Goal: Communication & Community: Answer question/provide support

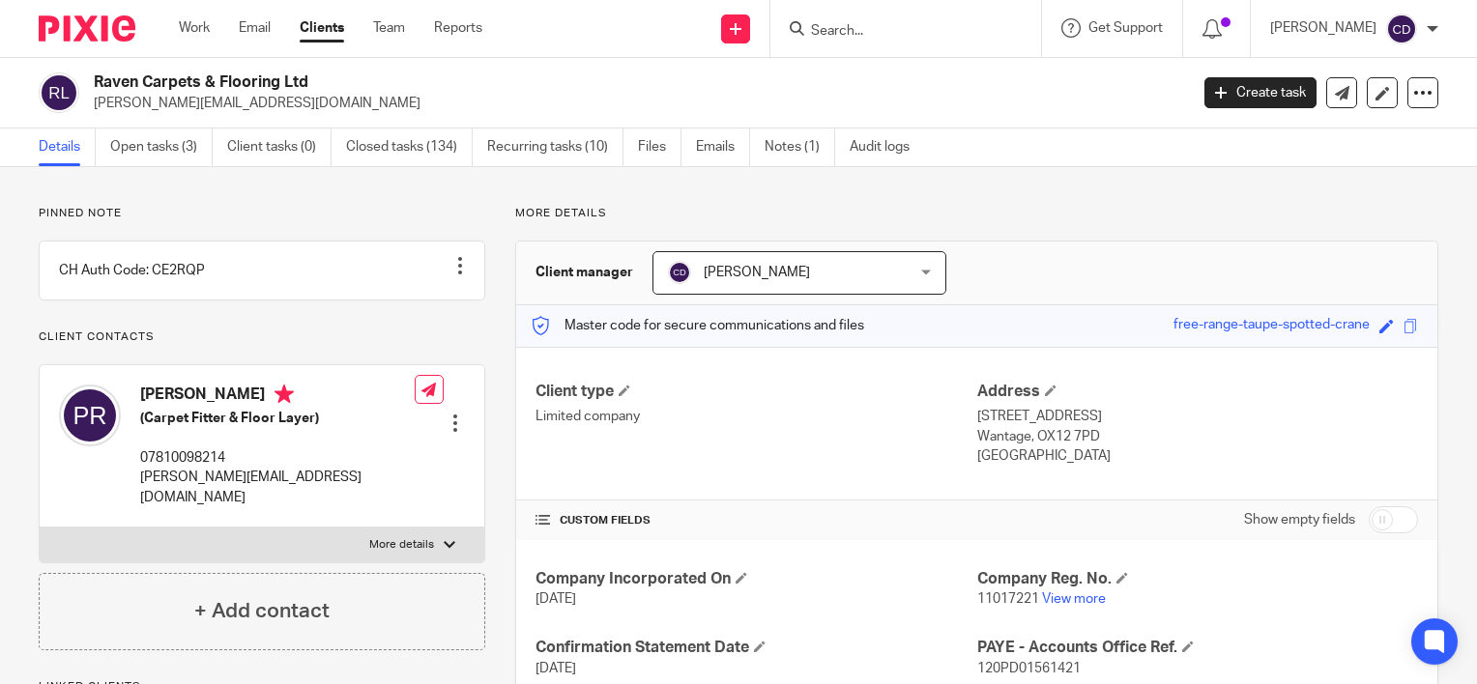
click at [879, 31] on input "Search" at bounding box center [896, 31] width 174 height 17
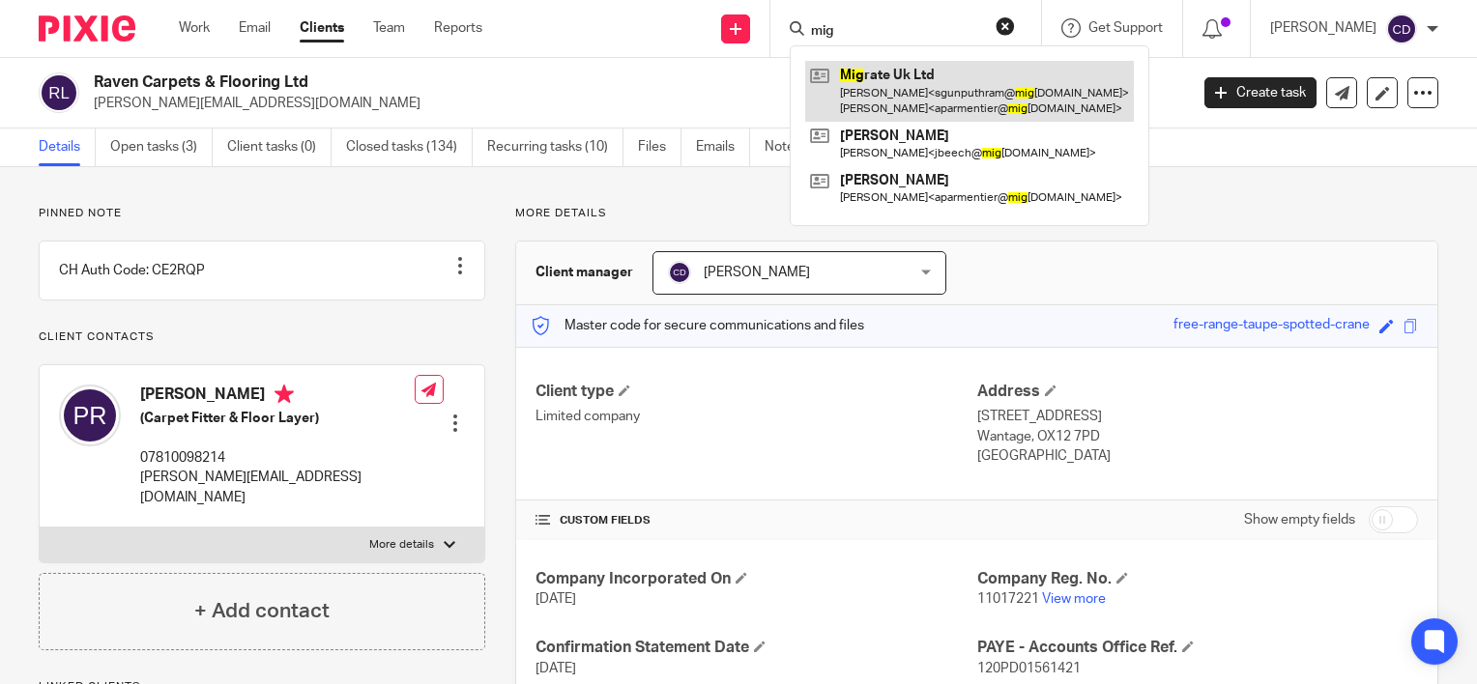
type input "mig"
click at [915, 81] on link at bounding box center [969, 91] width 329 height 60
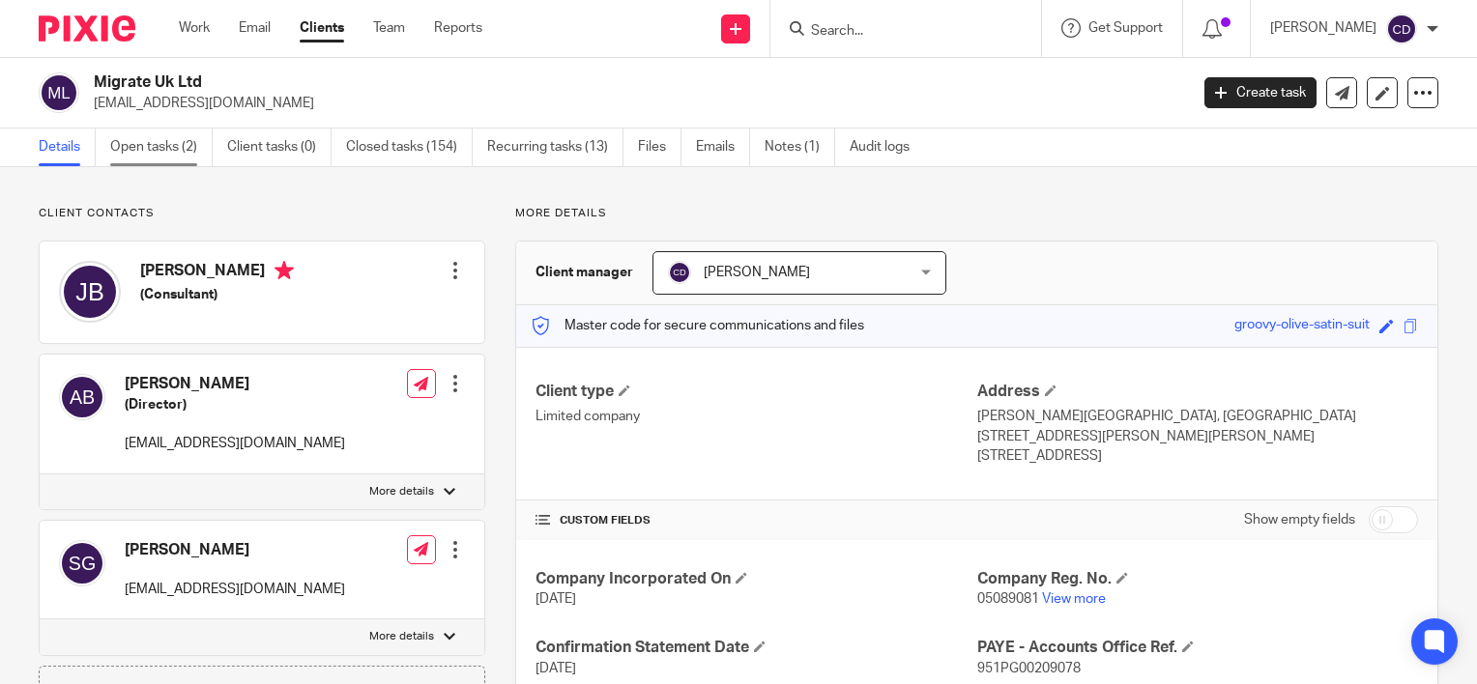
click at [189, 139] on link "Open tasks (2)" at bounding box center [161, 148] width 102 height 38
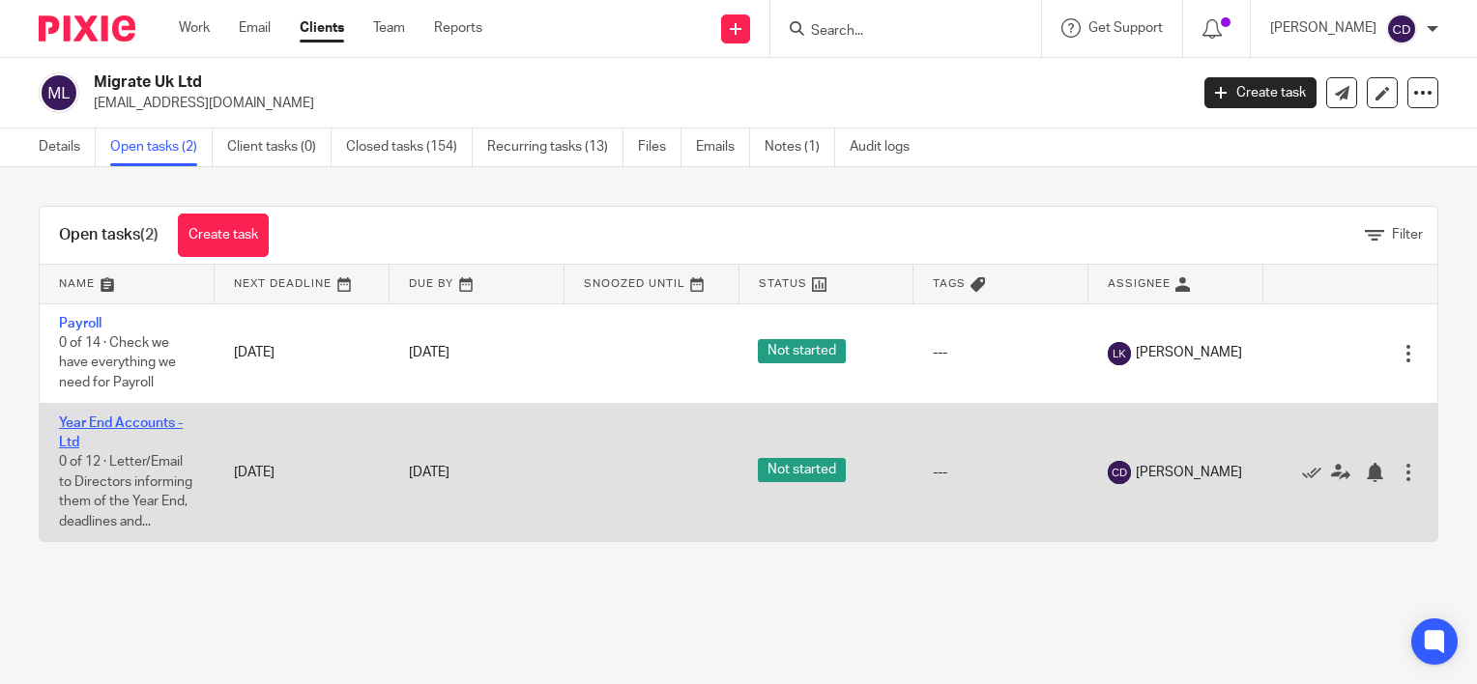
click at [116, 419] on link "Year End Accounts - Ltd" at bounding box center [121, 433] width 124 height 33
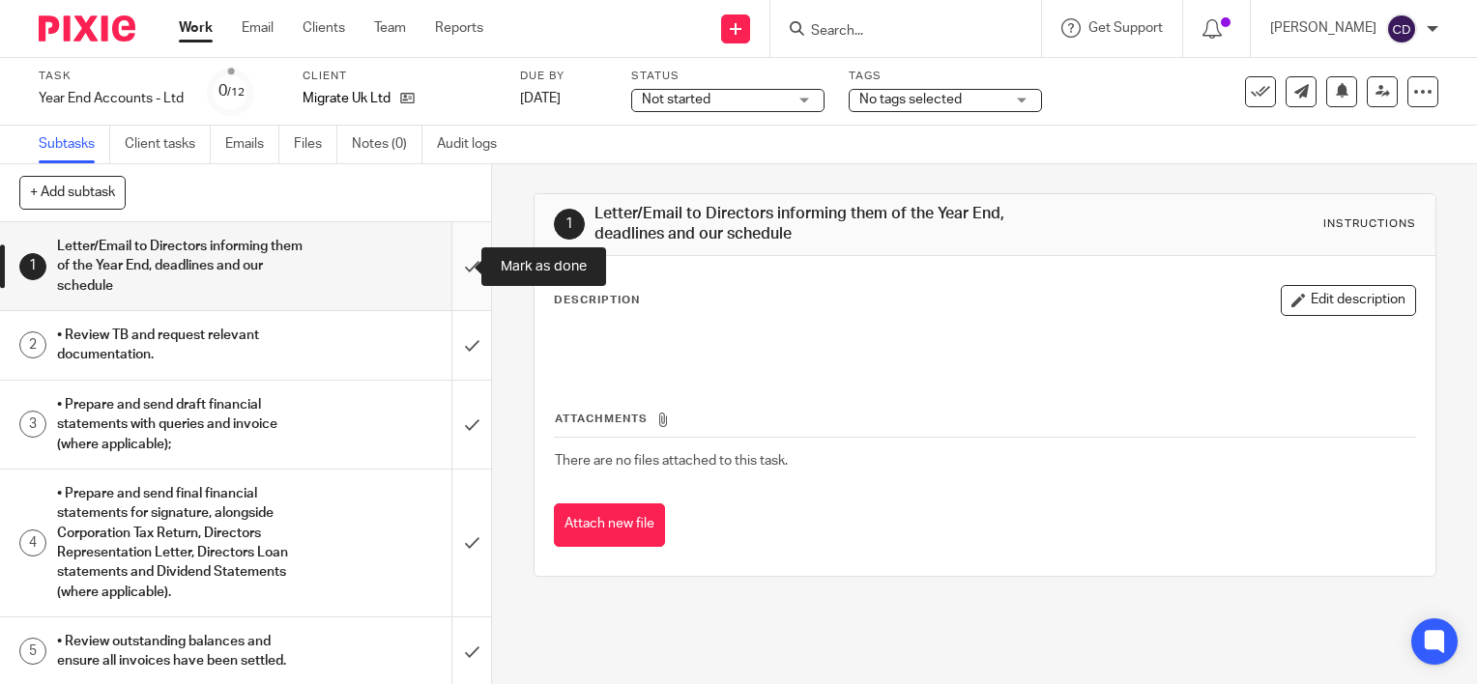
click at [449, 255] on input "submit" at bounding box center [245, 266] width 491 height 88
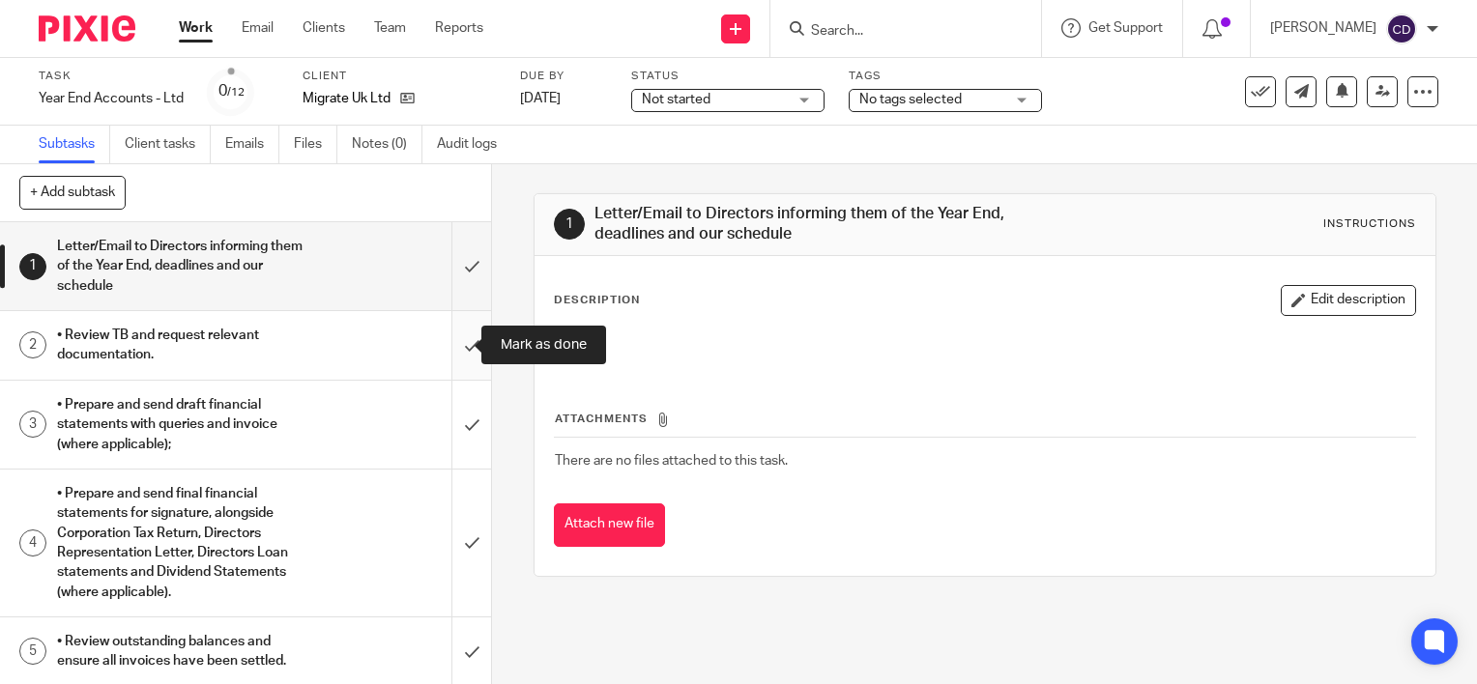
click at [452, 337] on input "submit" at bounding box center [245, 345] width 491 height 69
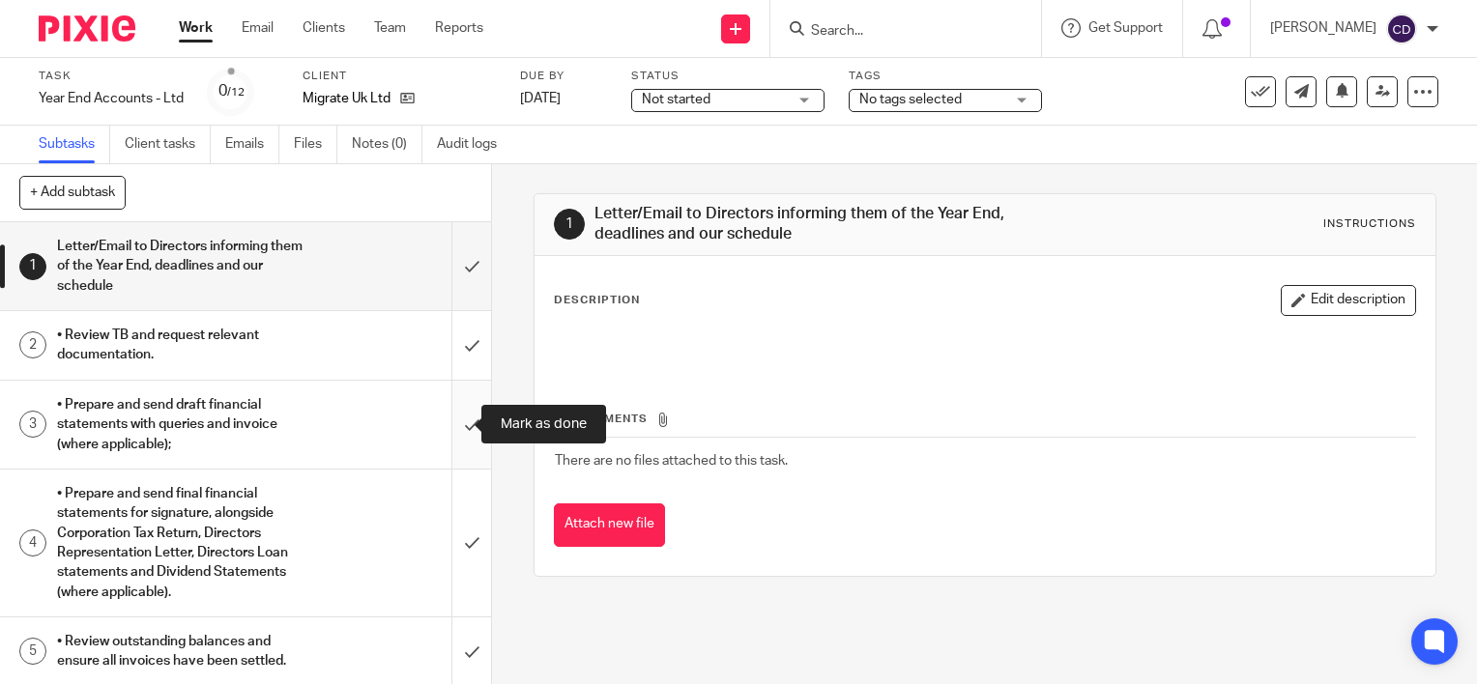
click at [461, 411] on input "submit" at bounding box center [245, 425] width 491 height 88
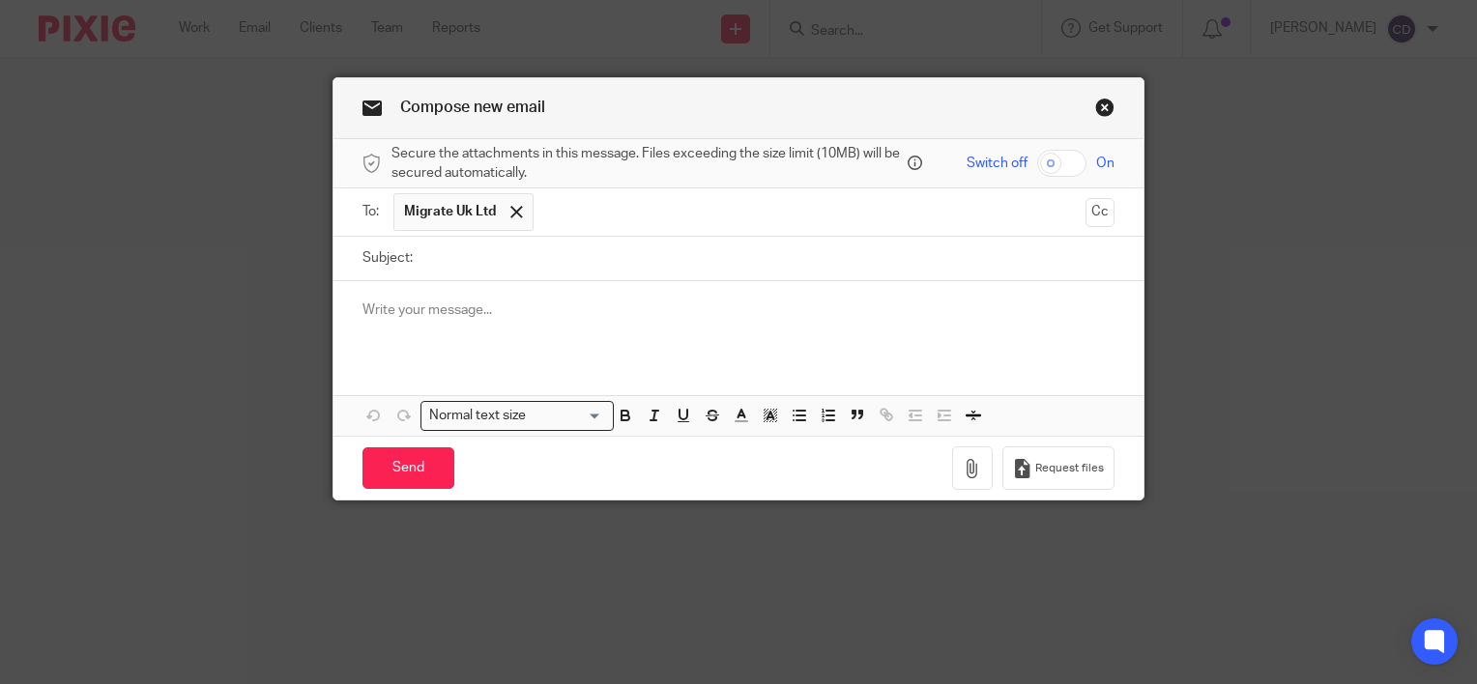
click at [665, 313] on p at bounding box center [738, 310] width 752 height 19
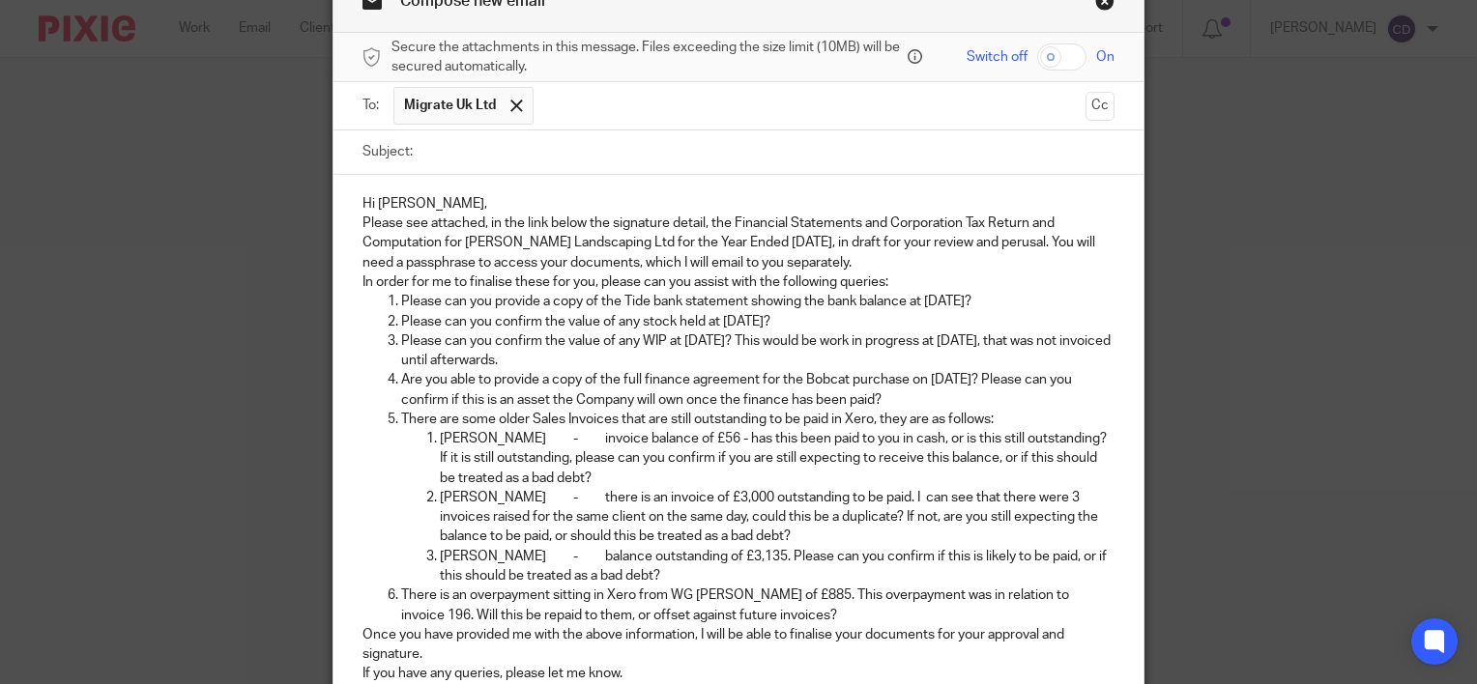
click at [532, 204] on p "Hi [PERSON_NAME]," at bounding box center [738, 203] width 752 height 19
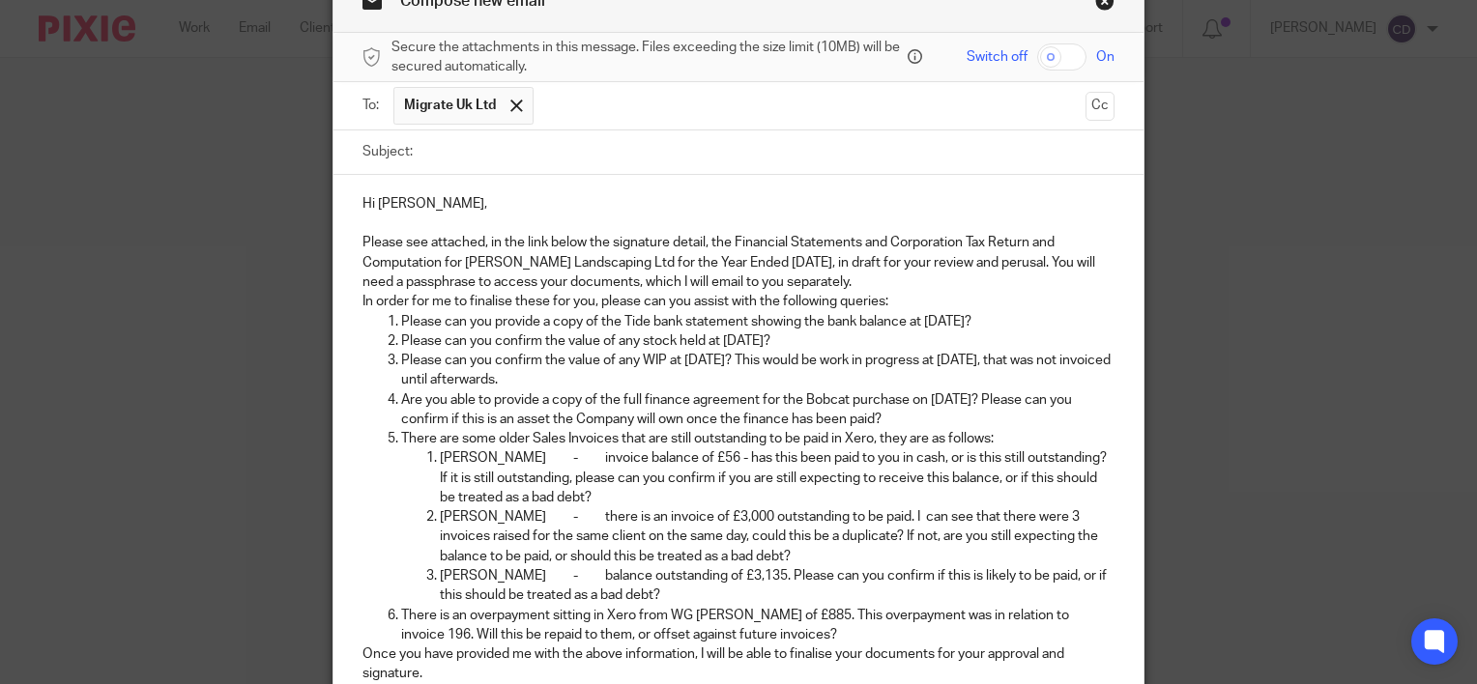
click at [907, 273] on p "Please see attached, in the link below the signature detail, the Financial Stat…" at bounding box center [738, 262] width 752 height 59
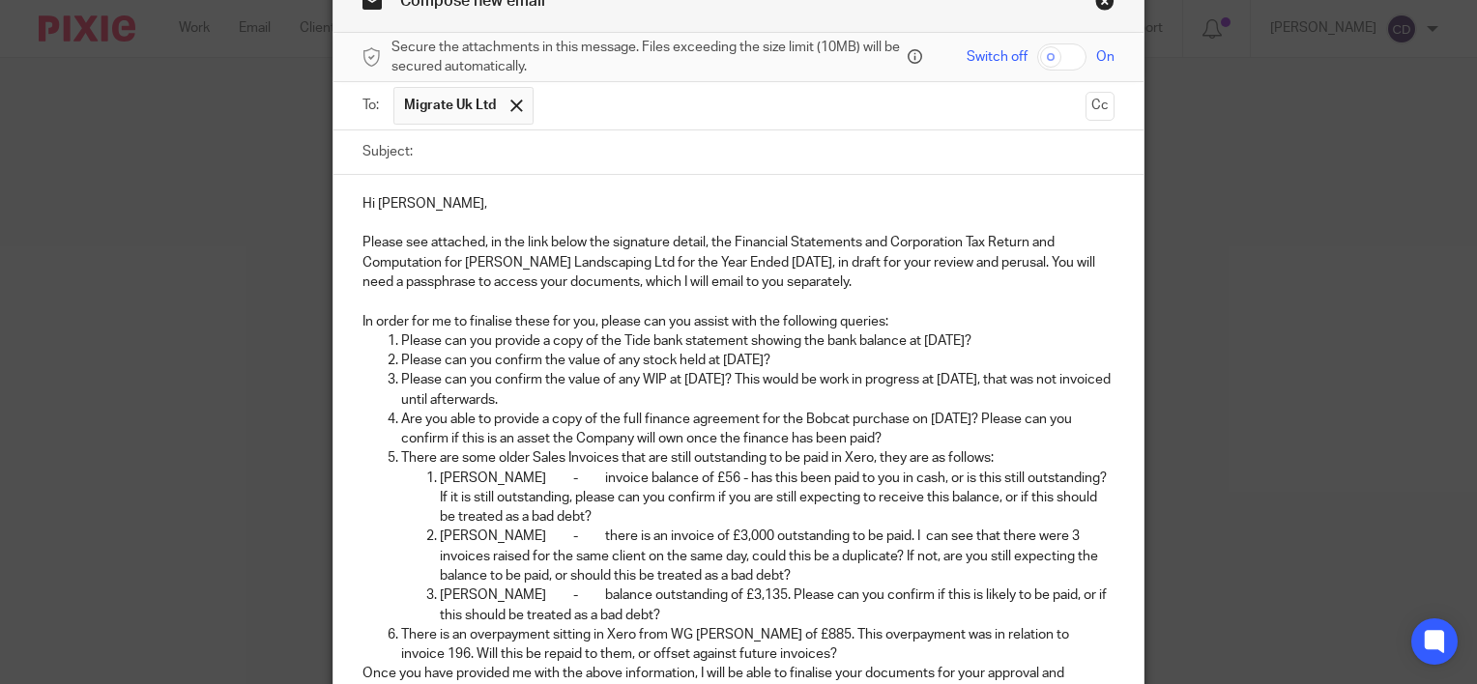
click at [909, 320] on p "In order for me to finalise these for you, please can you assist with the follo…" at bounding box center [738, 321] width 752 height 19
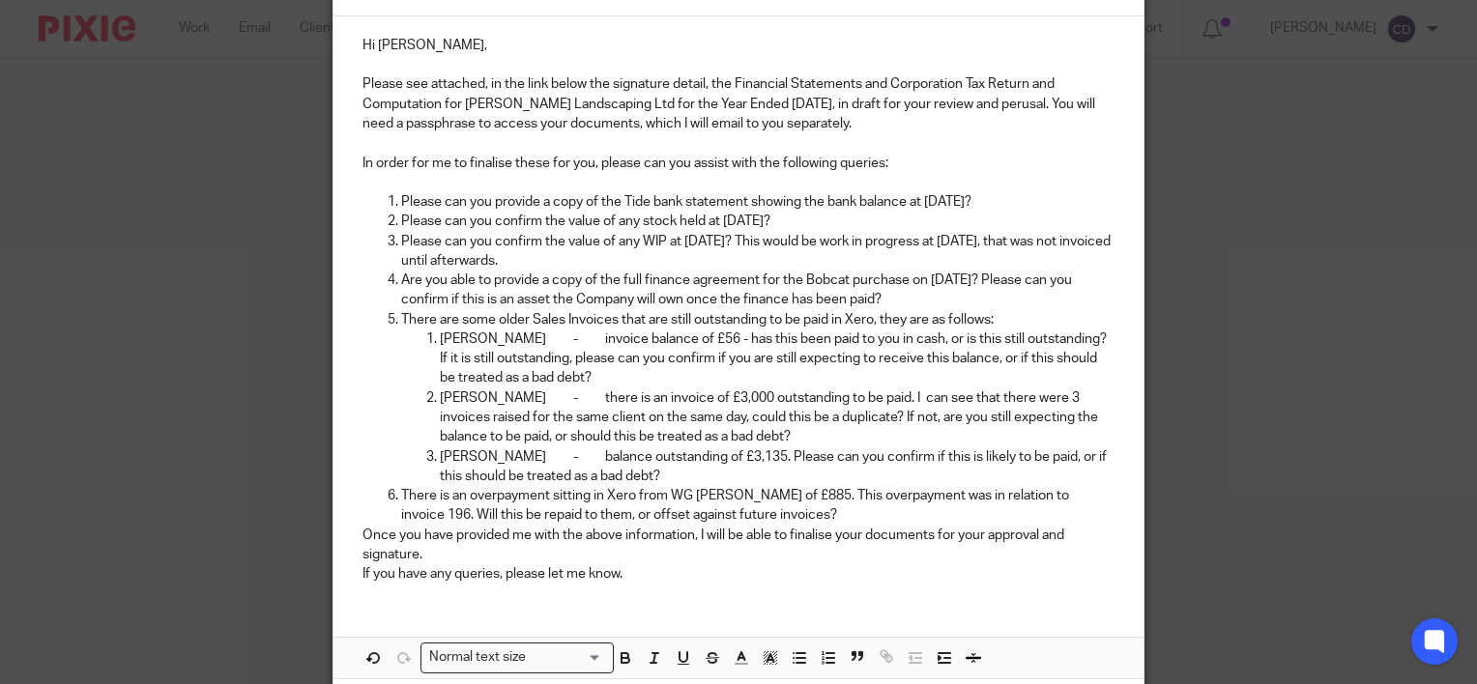
scroll to position [300, 0]
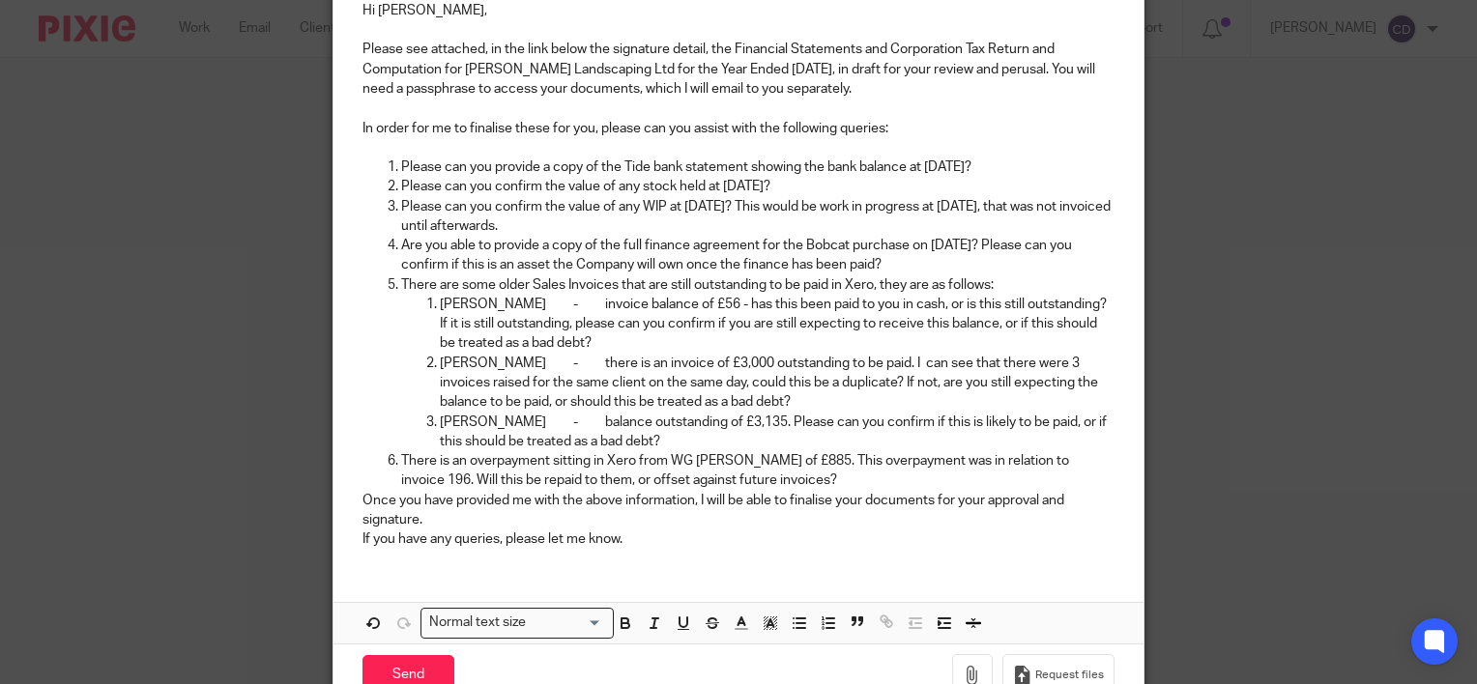
click at [765, 478] on p "There is an overpayment sitting in Xero from WG [PERSON_NAME] of £885. This ove…" at bounding box center [757, 471] width 713 height 40
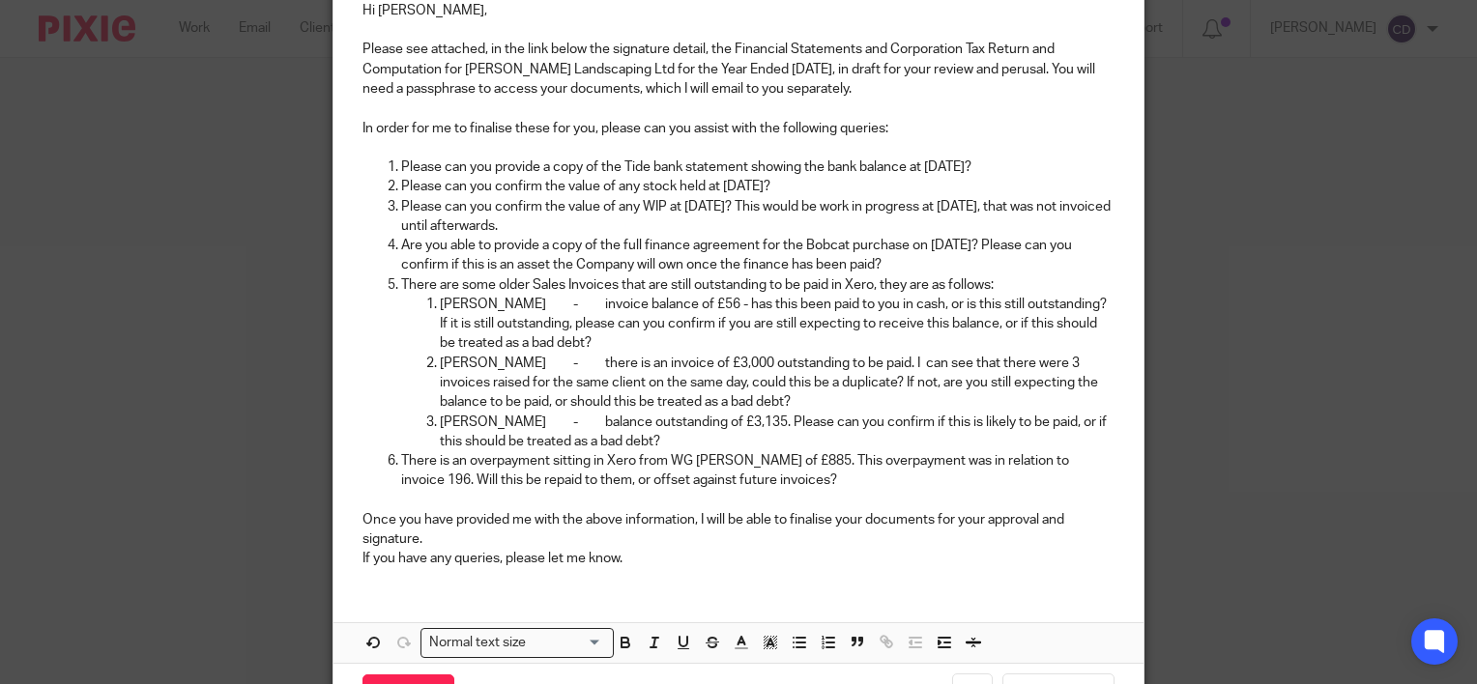
click at [512, 539] on p "Once you have provided me with the above information, I will be able to finalis…" at bounding box center [738, 530] width 752 height 40
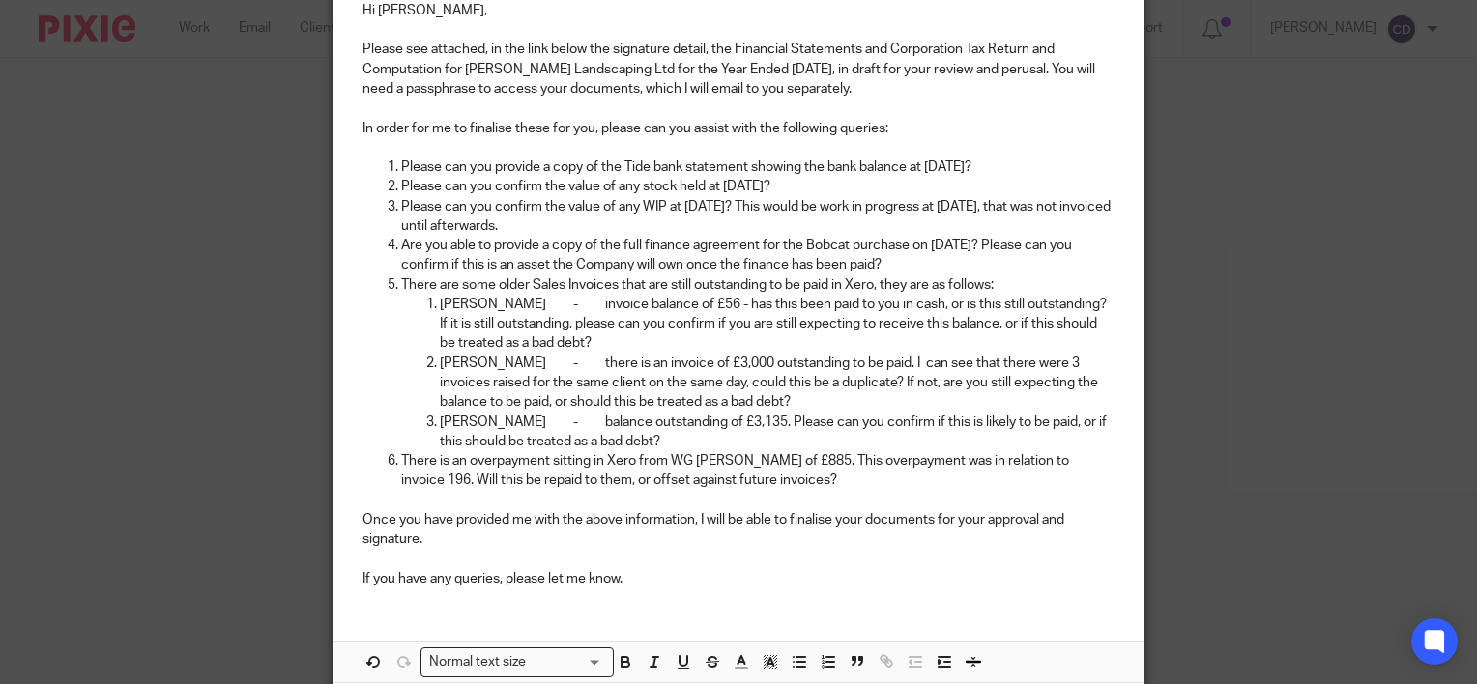
click at [631, 579] on p "If you have any queries, please let me know." at bounding box center [738, 578] width 752 height 19
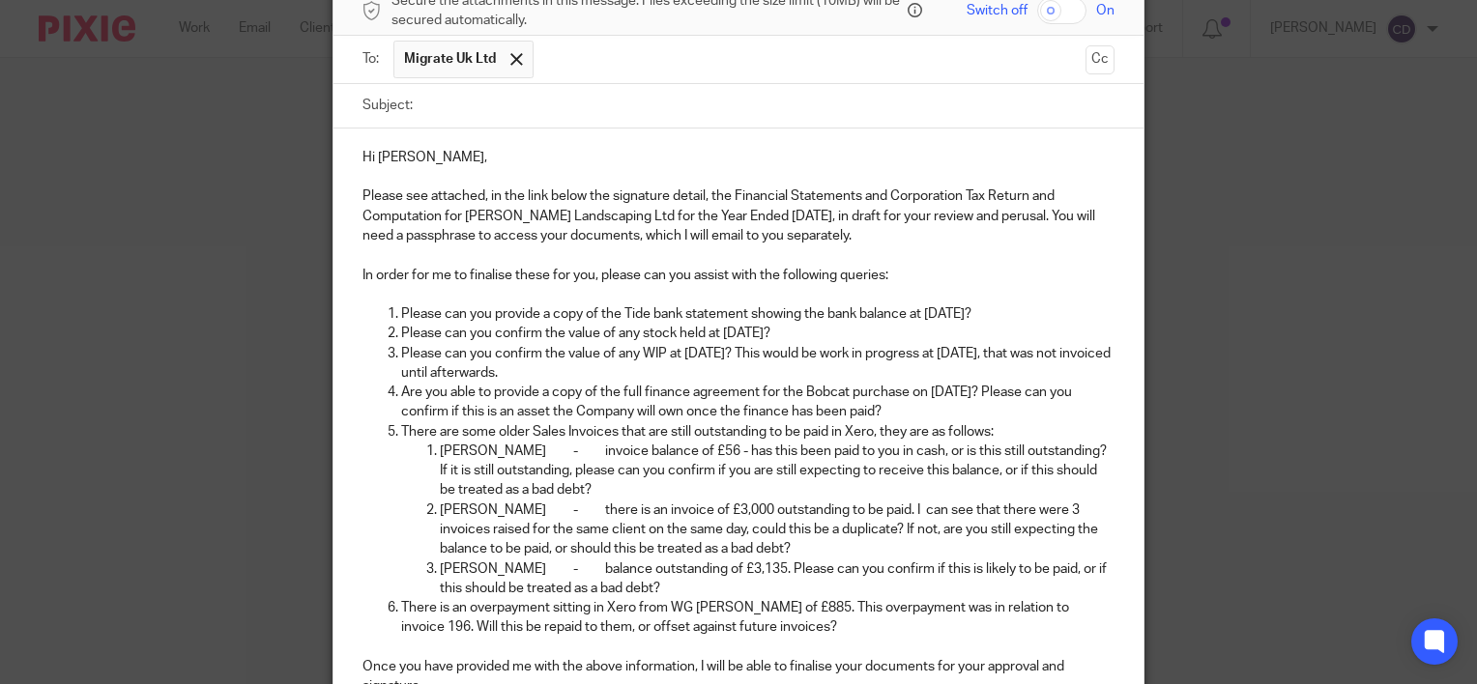
scroll to position [0, 0]
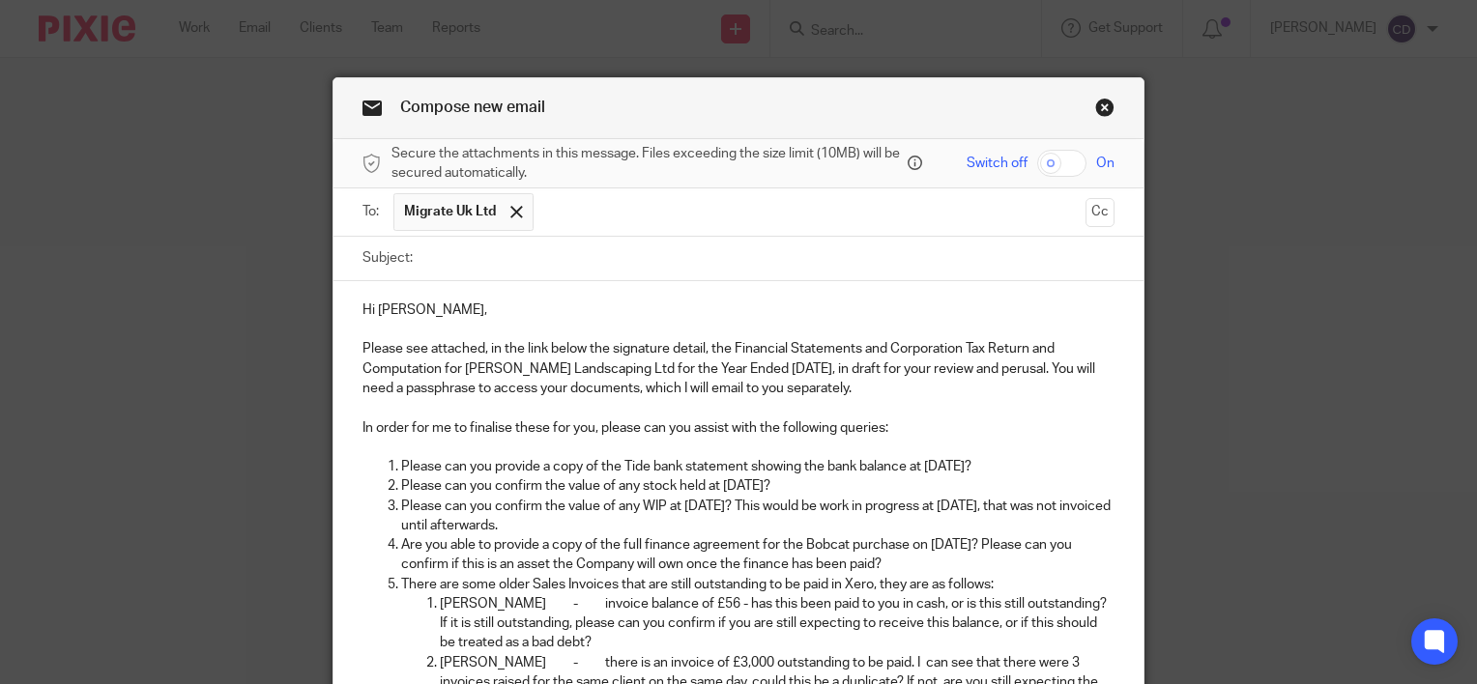
click at [584, 251] on input "Subject:" at bounding box center [768, 258] width 692 height 43
type input "DRAFT YE 31 March 2025"
click at [1097, 108] on link "Close this dialog window" at bounding box center [1104, 111] width 19 height 26
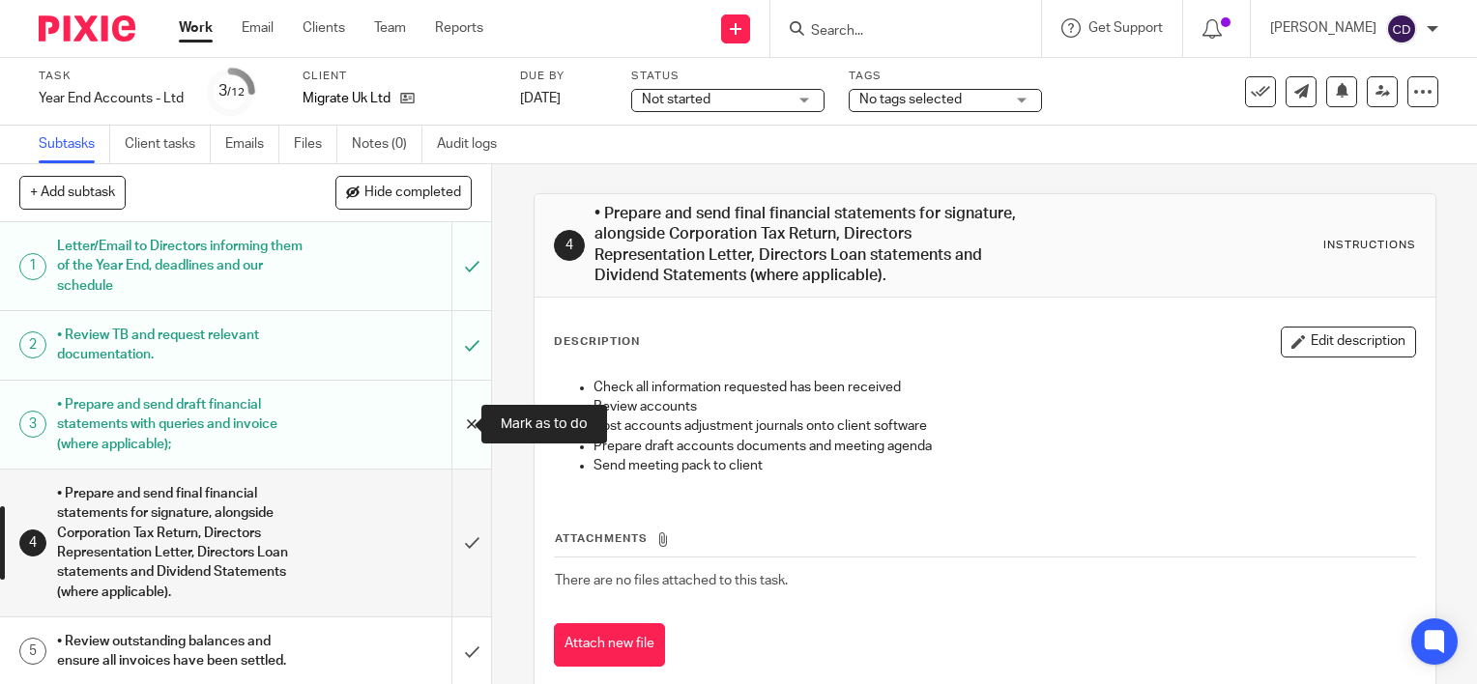
click at [451, 422] on input "submit" at bounding box center [245, 425] width 491 height 88
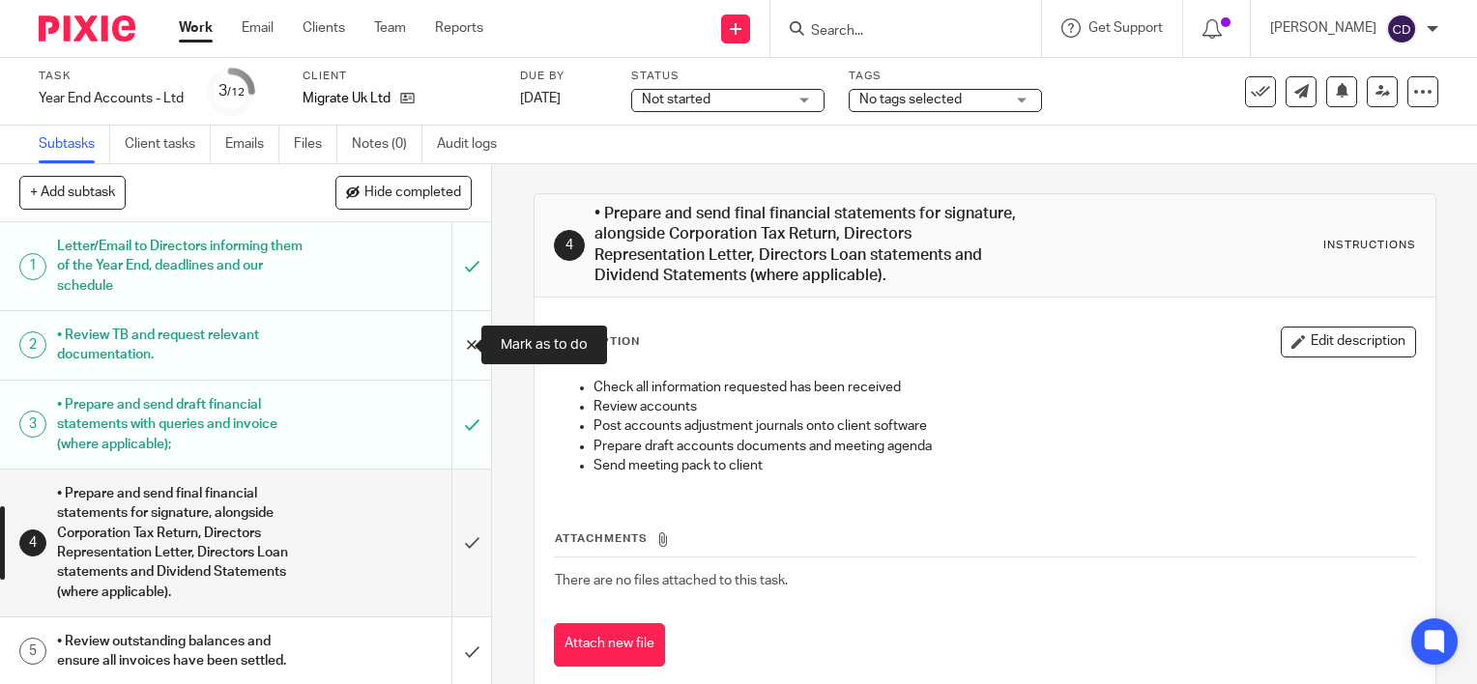
click at [453, 353] on input "submit" at bounding box center [245, 345] width 491 height 69
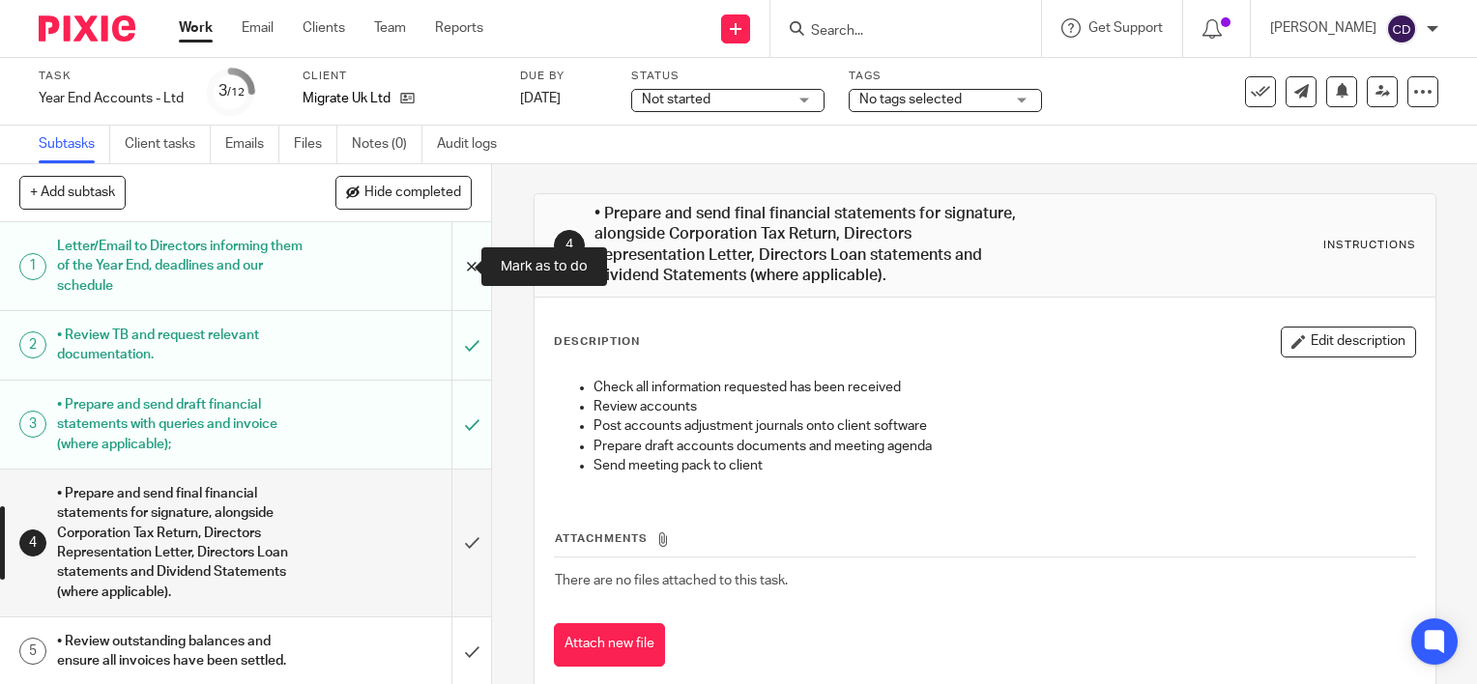
click at [446, 273] on input "submit" at bounding box center [245, 266] width 491 height 88
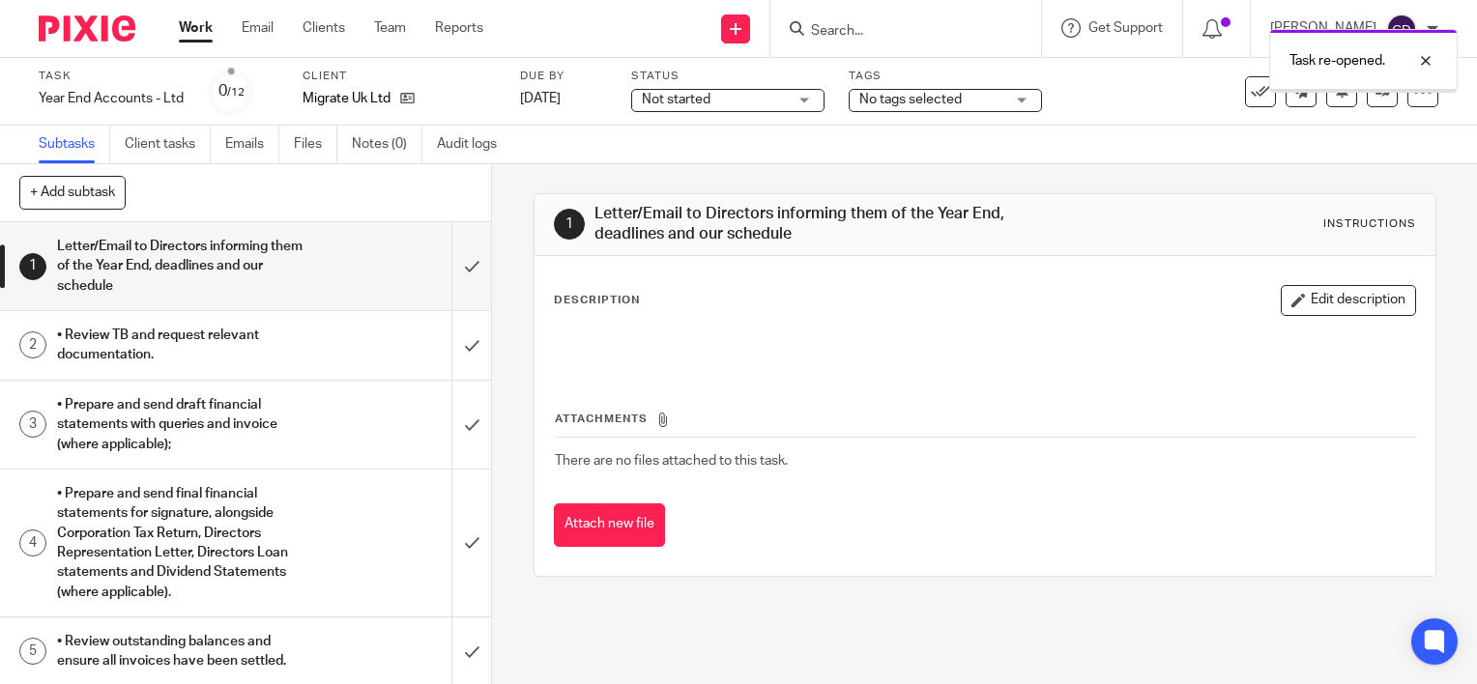
click at [898, 29] on div "Task re-opened." at bounding box center [1097, 55] width 719 height 73
click at [1419, 63] on div at bounding box center [1411, 60] width 52 height 23
click at [849, 33] on input "Search" at bounding box center [896, 31] width 174 height 17
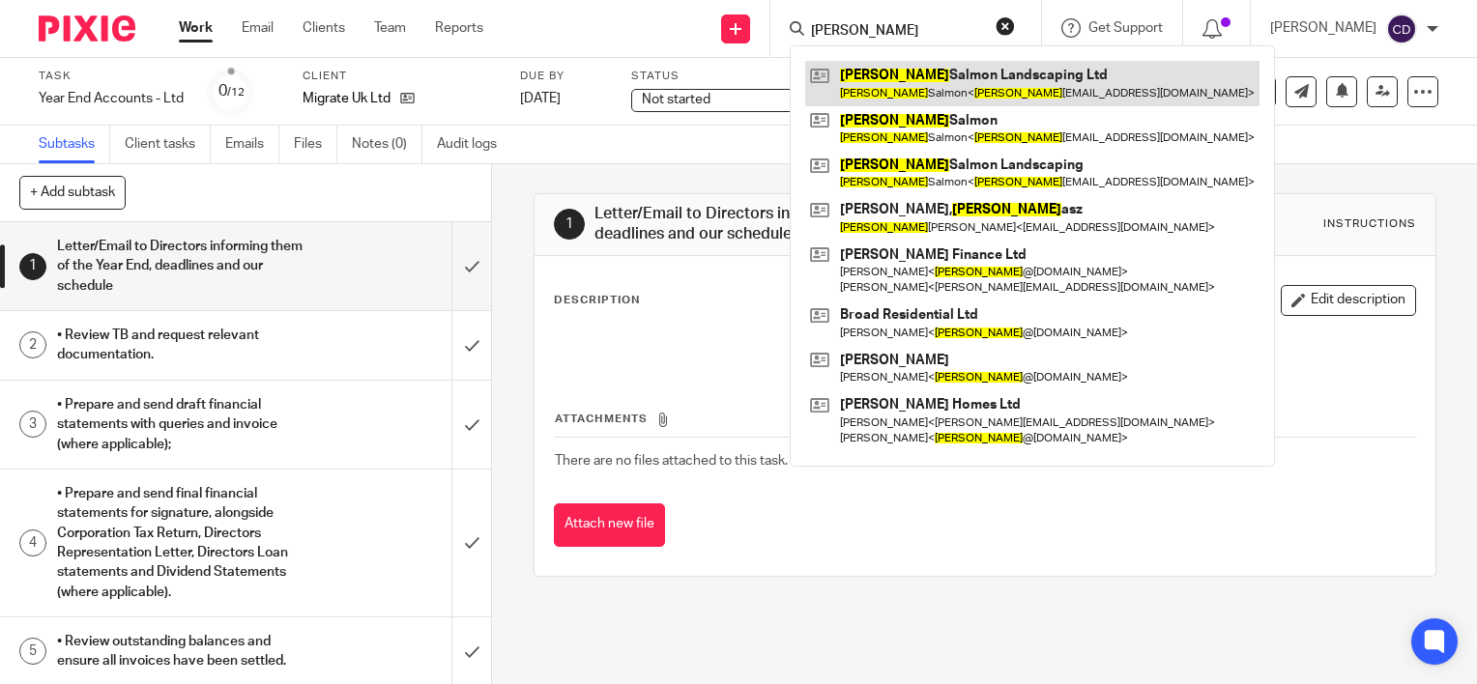
type input "tom"
click at [940, 92] on link at bounding box center [1032, 83] width 454 height 44
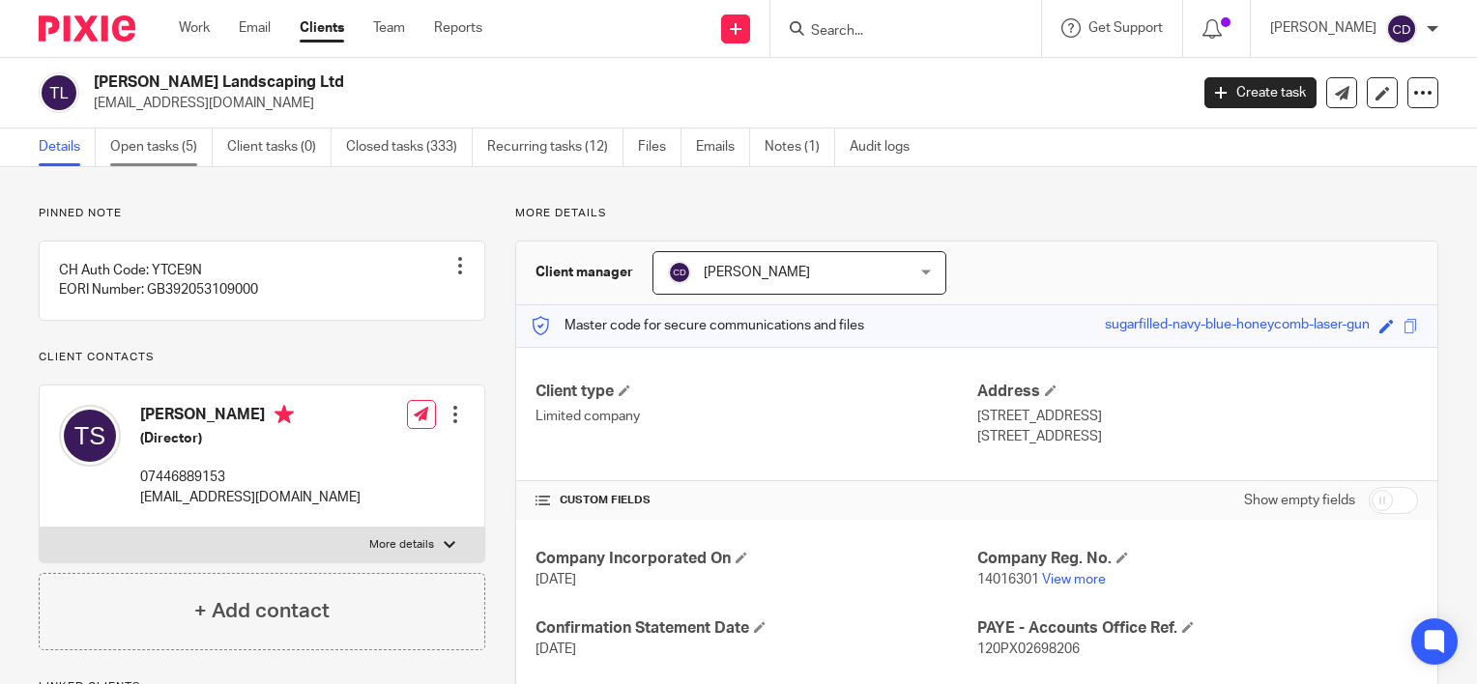
click at [110, 157] on link "Open tasks (5)" at bounding box center [161, 148] width 102 height 38
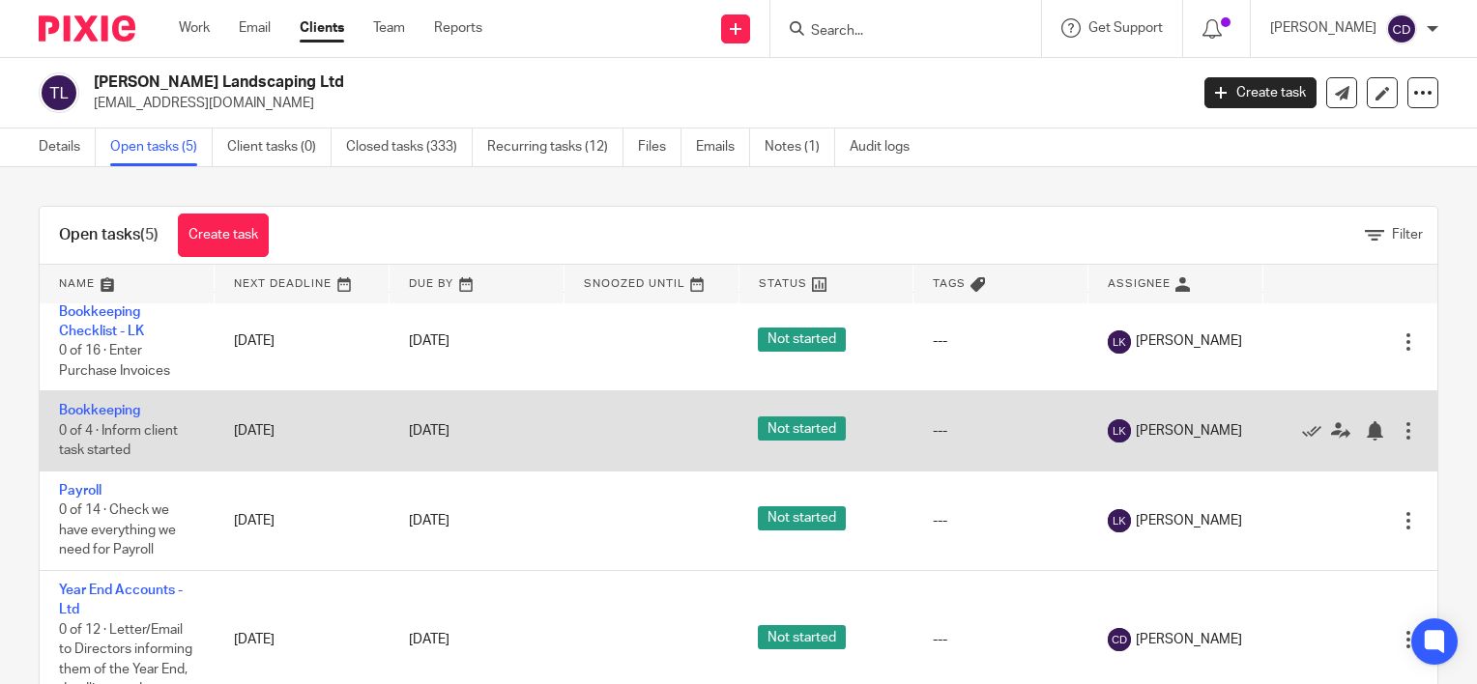
scroll to position [64, 0]
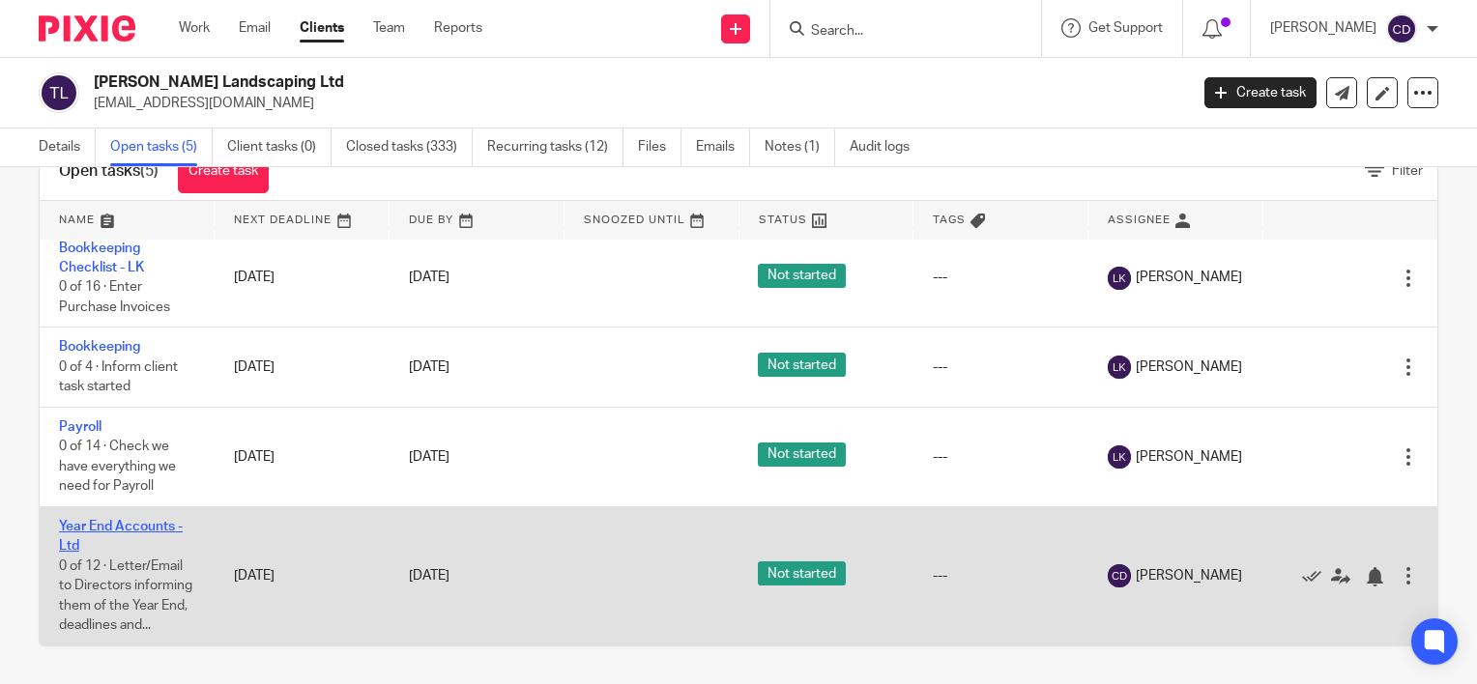
click at [140, 520] on link "Year End Accounts - Ltd" at bounding box center [121, 536] width 124 height 33
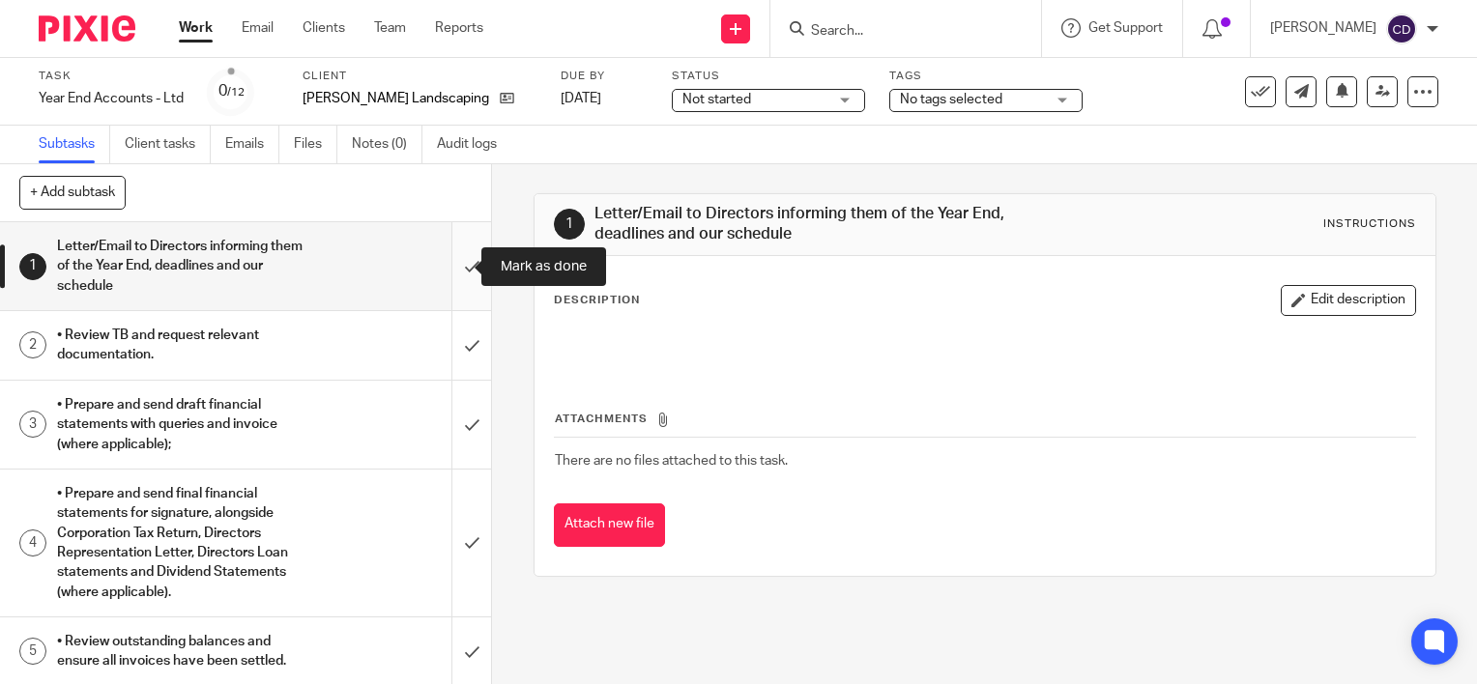
click at [451, 264] on input "submit" at bounding box center [245, 266] width 491 height 88
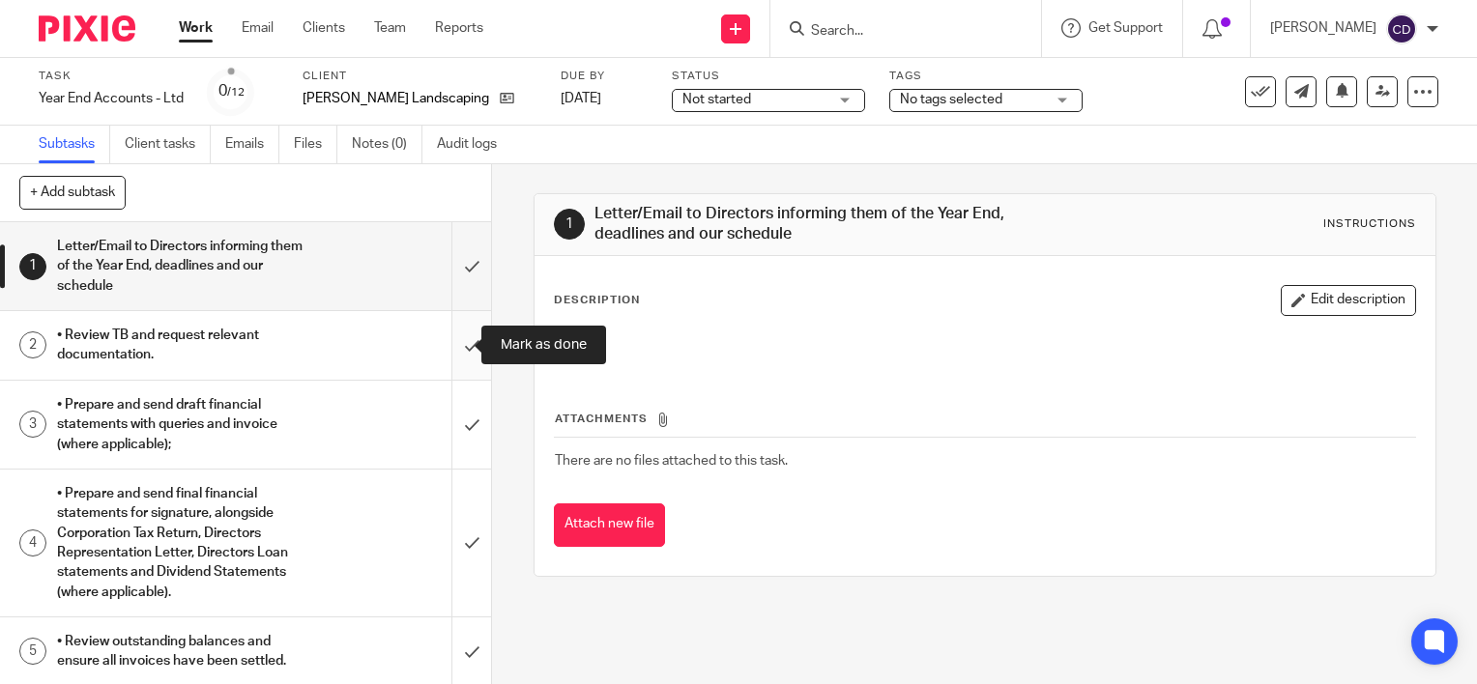
click at [451, 332] on input "submit" at bounding box center [245, 345] width 491 height 69
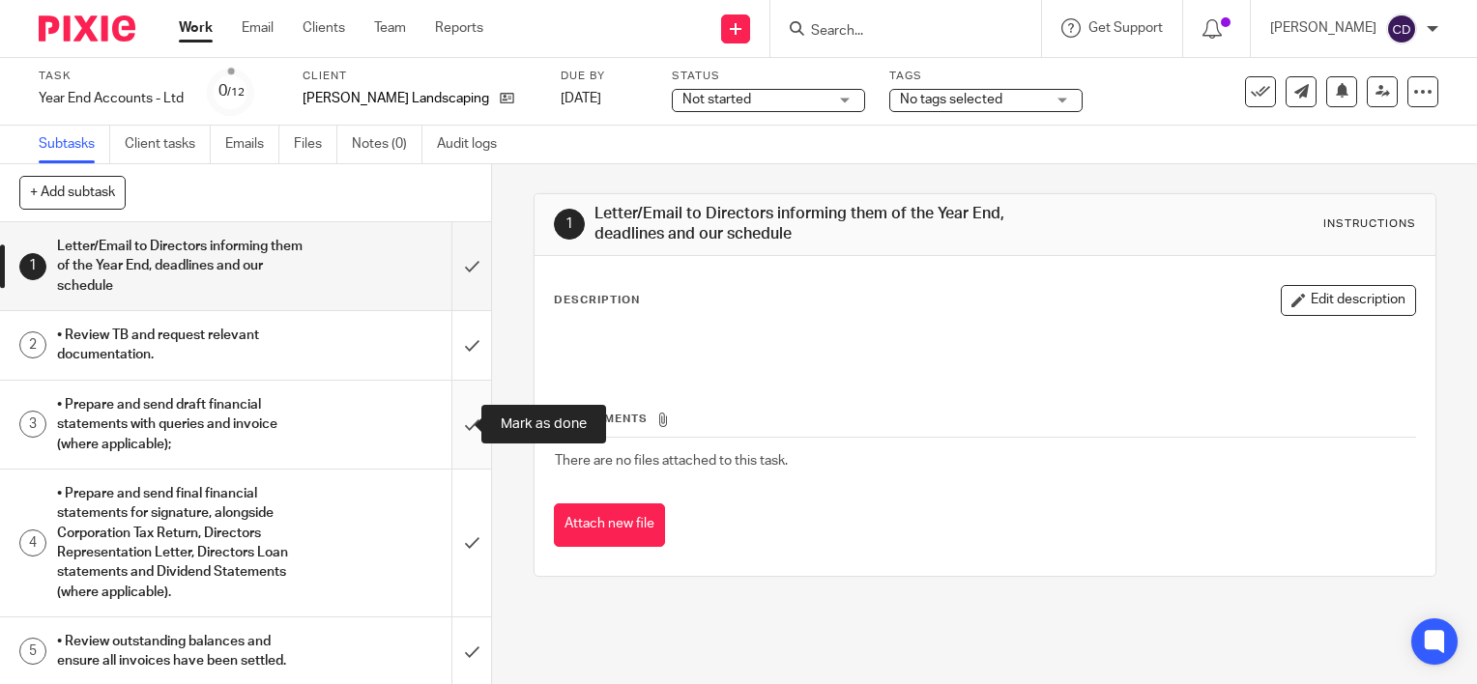
click at [448, 412] on input "submit" at bounding box center [245, 425] width 491 height 88
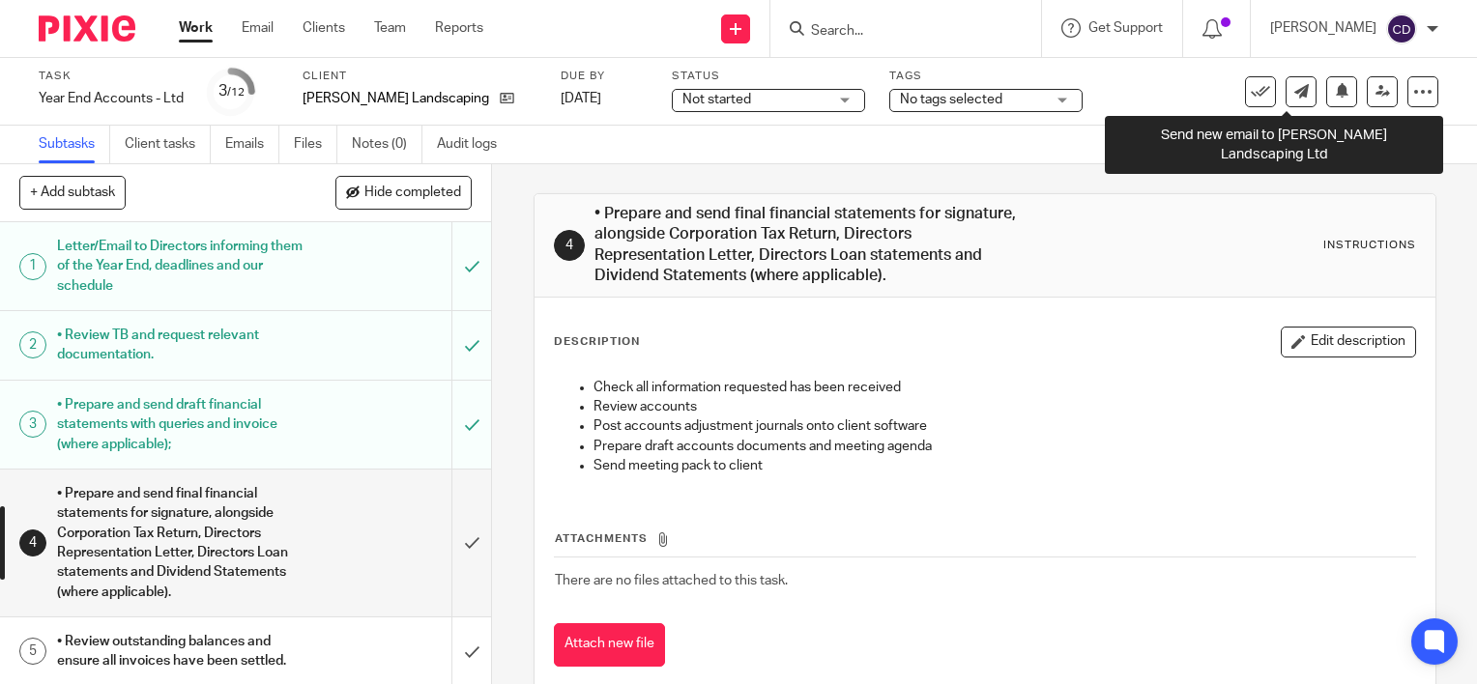
click at [1294, 96] on icon at bounding box center [1301, 91] width 14 height 14
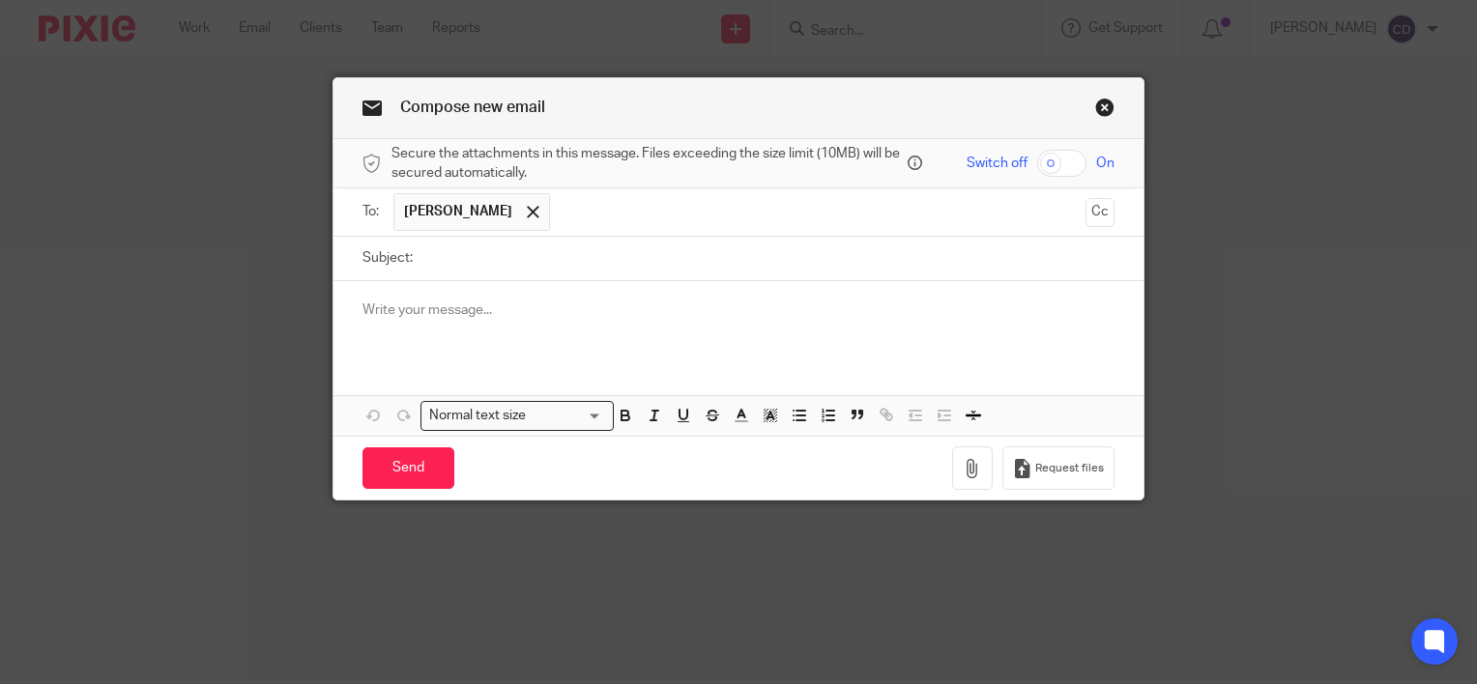
click at [553, 265] on input "Subject:" at bounding box center [768, 258] width 692 height 43
type input "y"
type input "YE [DATE]"
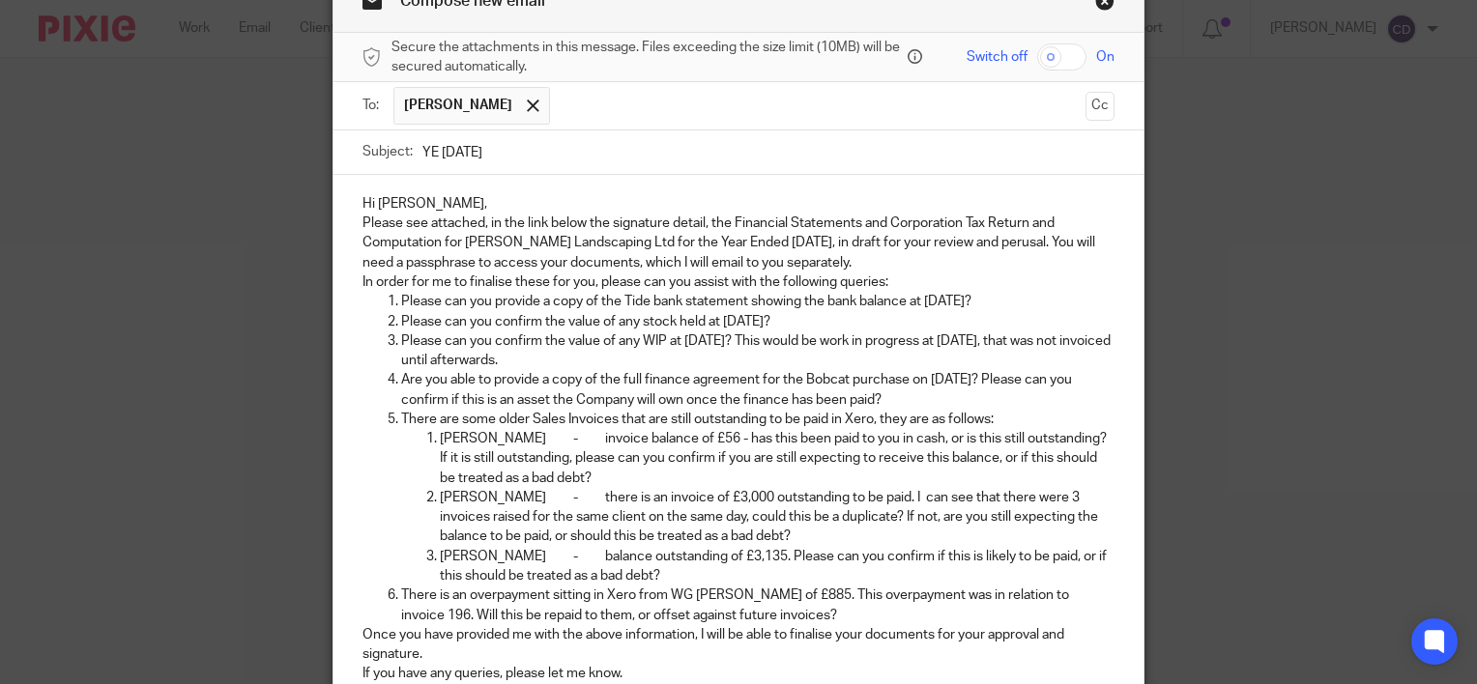
click at [576, 197] on p "Hi Tom," at bounding box center [738, 203] width 752 height 19
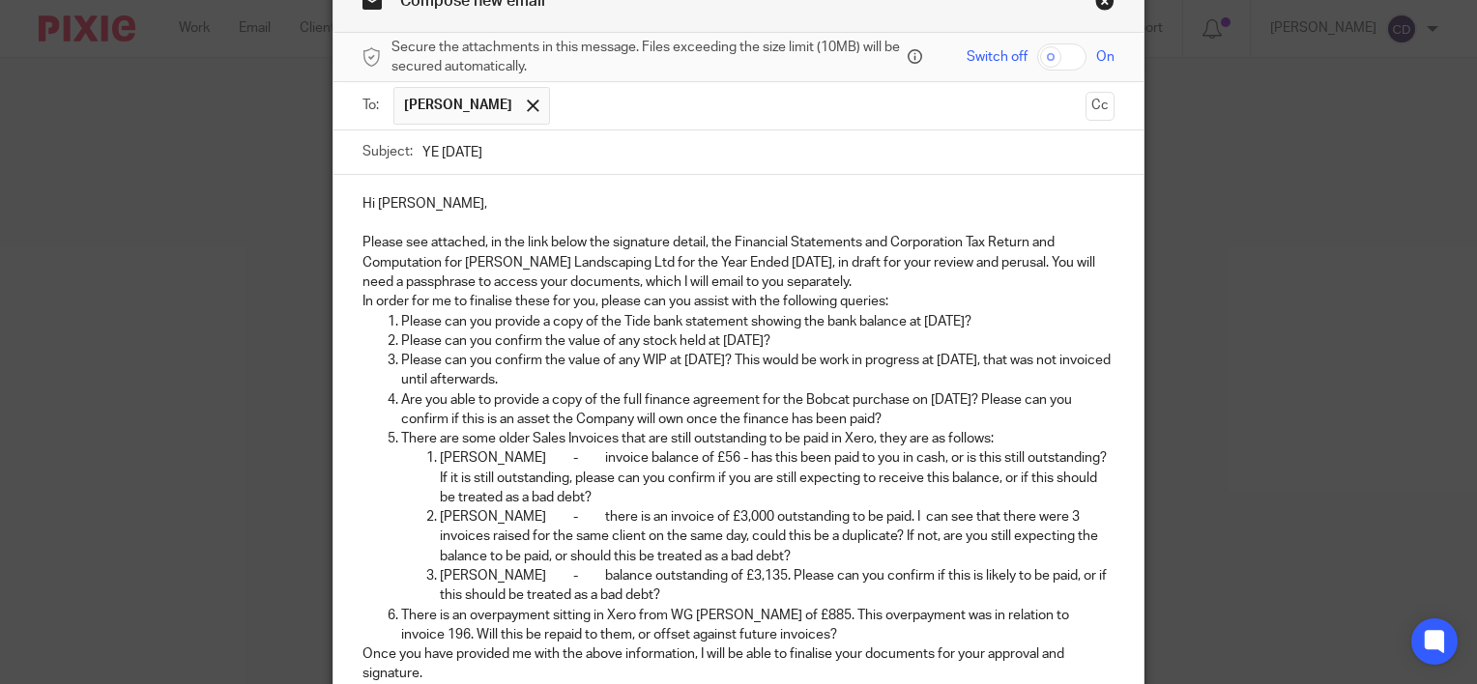
click at [916, 282] on p "Please see attached, in the link below the signature detail, the Financial Stat…" at bounding box center [738, 262] width 752 height 59
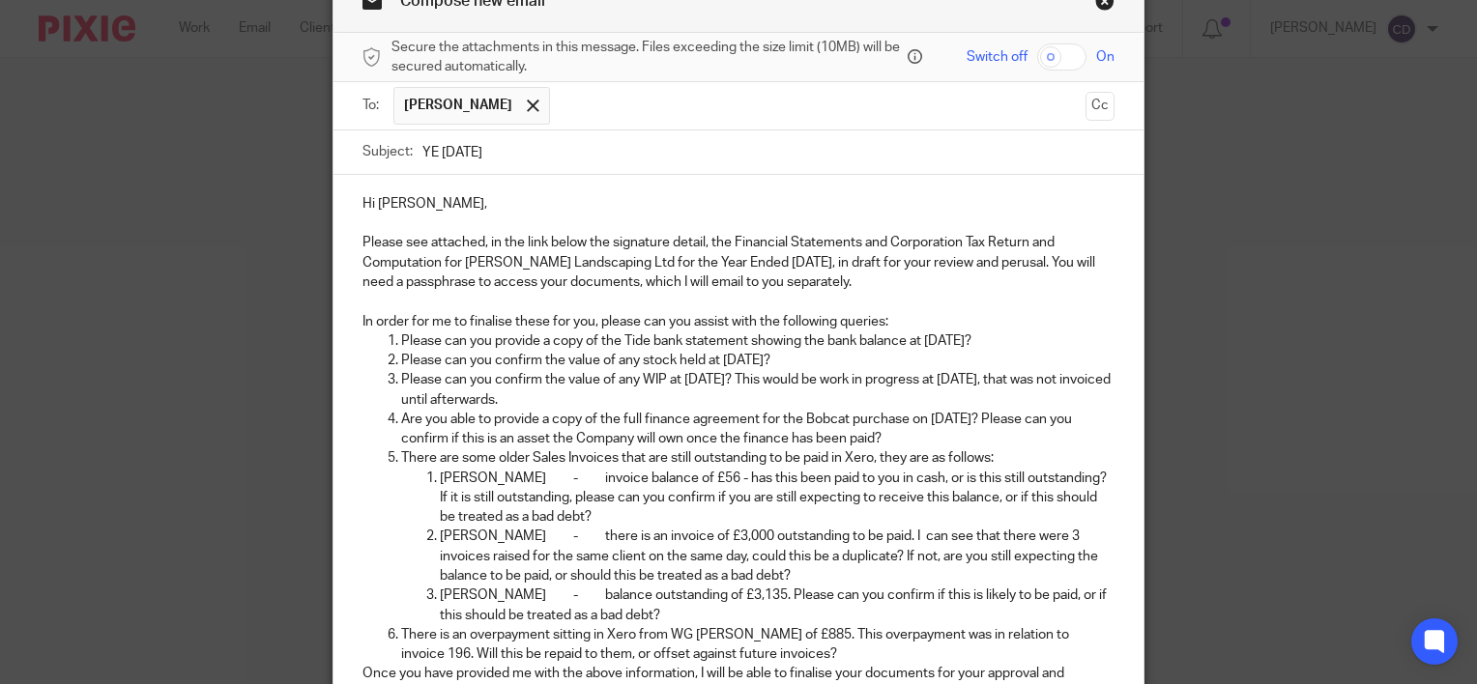
click at [907, 321] on p "In order for me to finalise these for you, please can you assist with the follo…" at bounding box center [738, 321] width 752 height 19
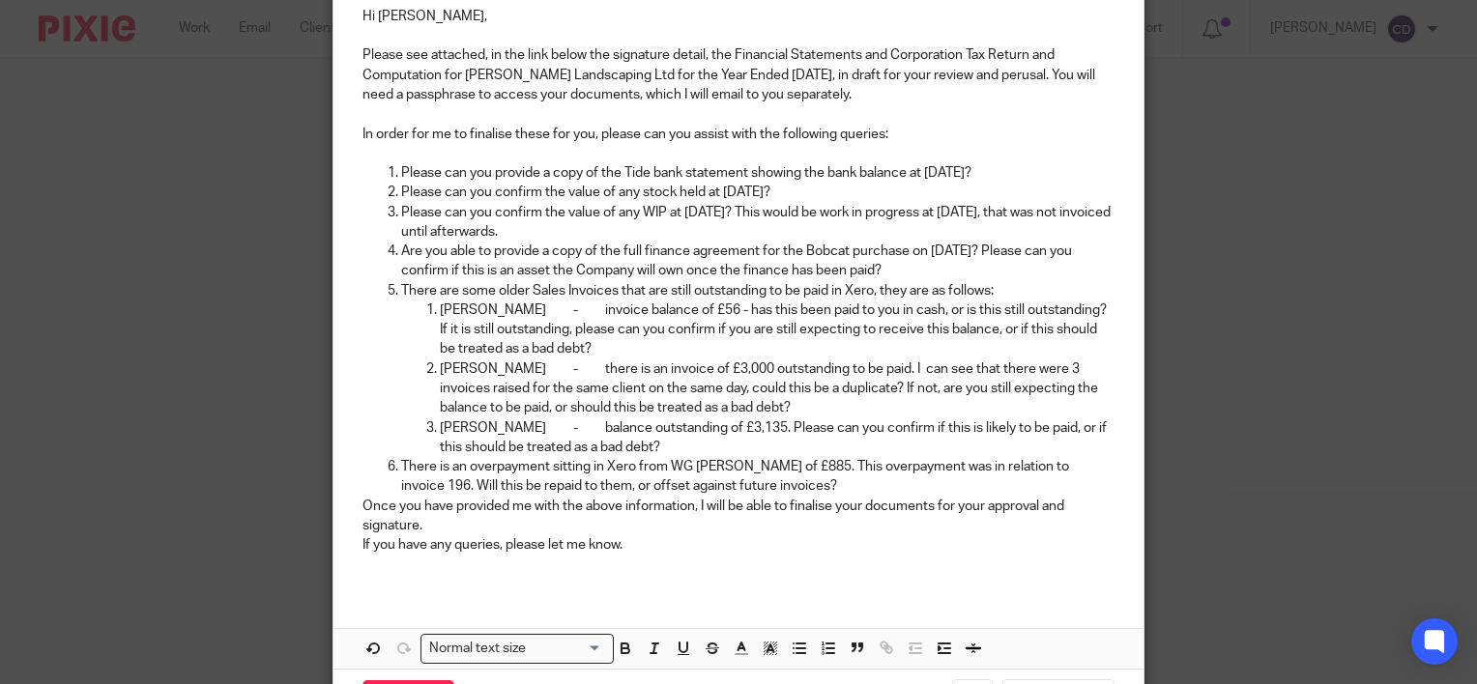
scroll to position [300, 0]
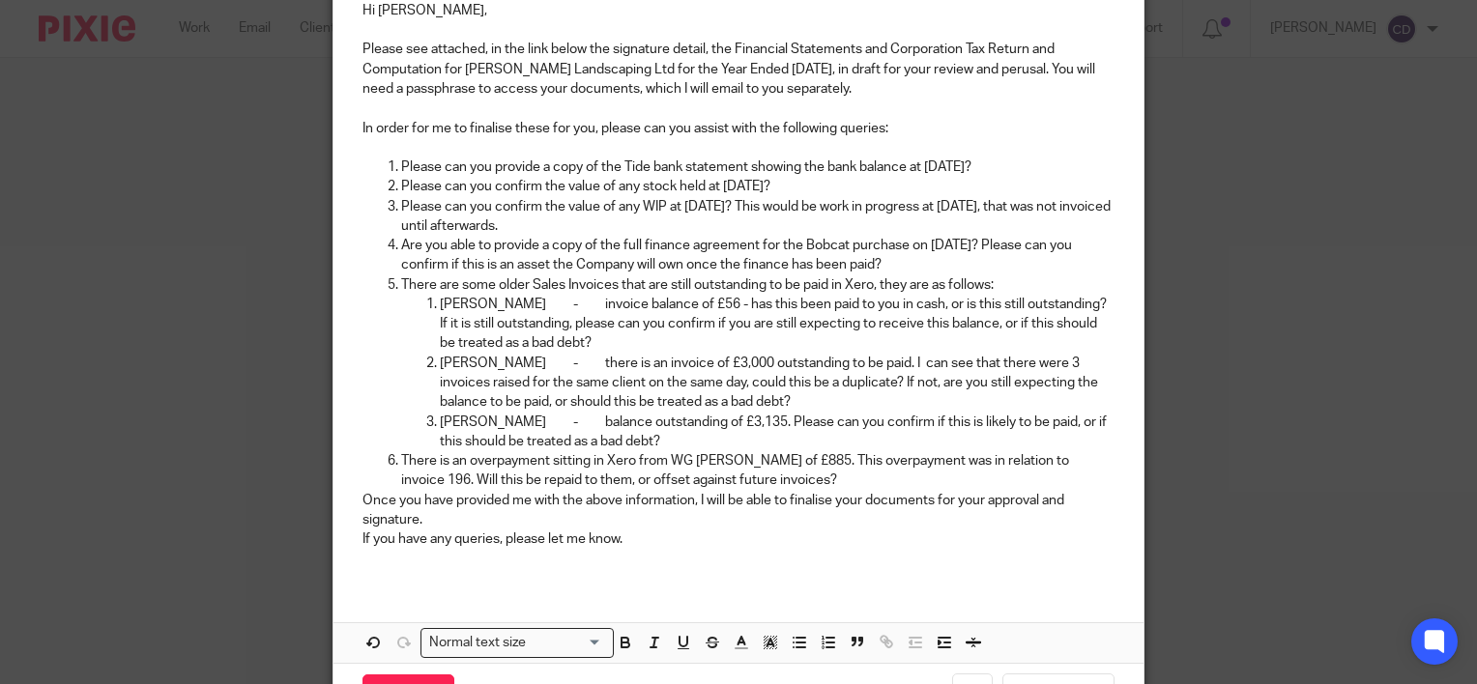
click at [745, 482] on p "There is an overpayment sitting in Xero from WG Carters of £885. This overpayme…" at bounding box center [757, 471] width 713 height 40
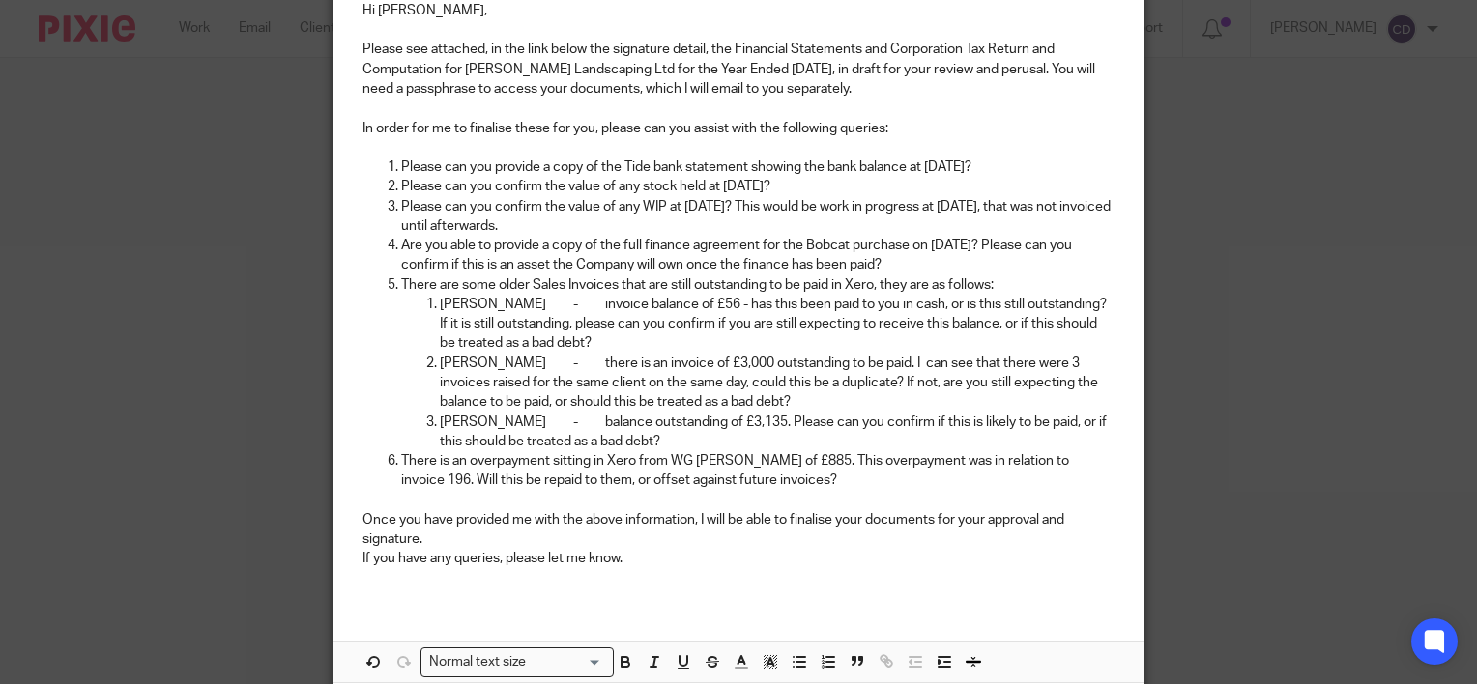
click at [723, 531] on p "Once you have provided me with the above information, I will be able to finalis…" at bounding box center [738, 530] width 752 height 40
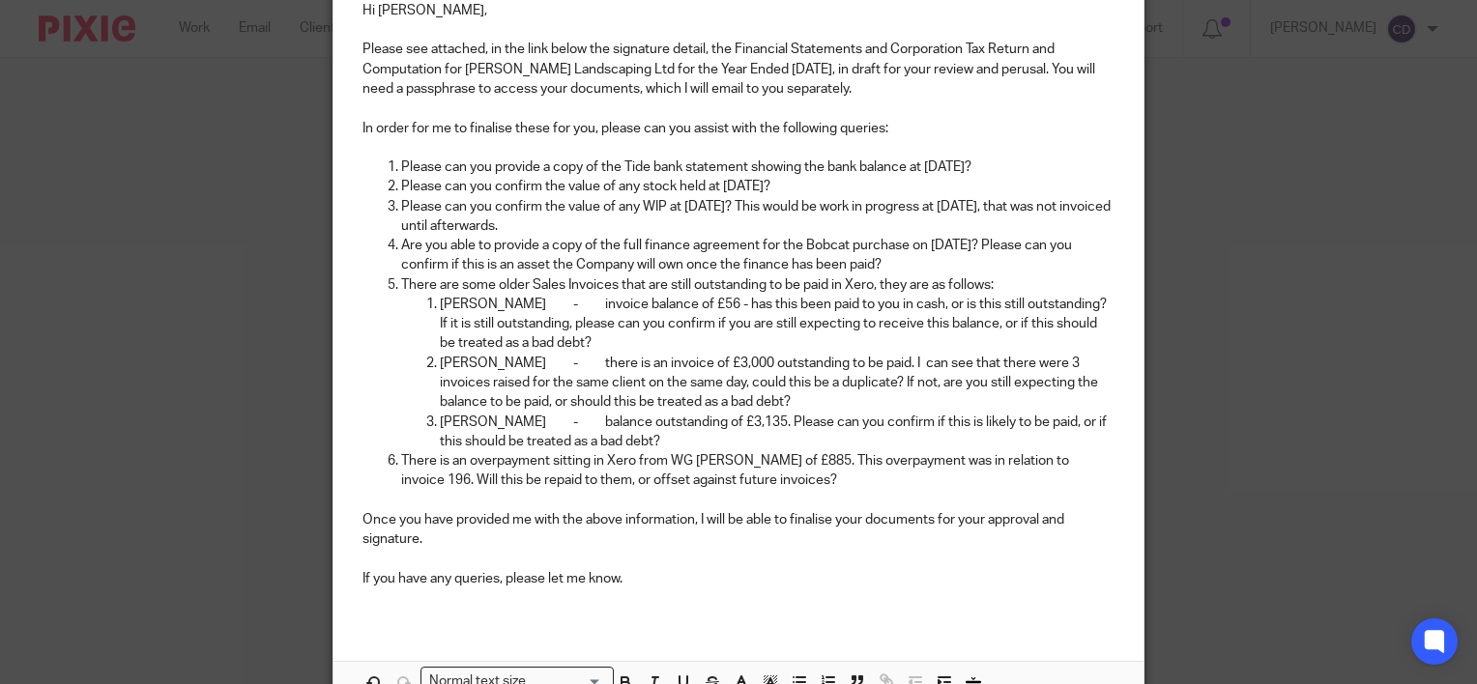
click at [708, 595] on p at bounding box center [738, 598] width 752 height 19
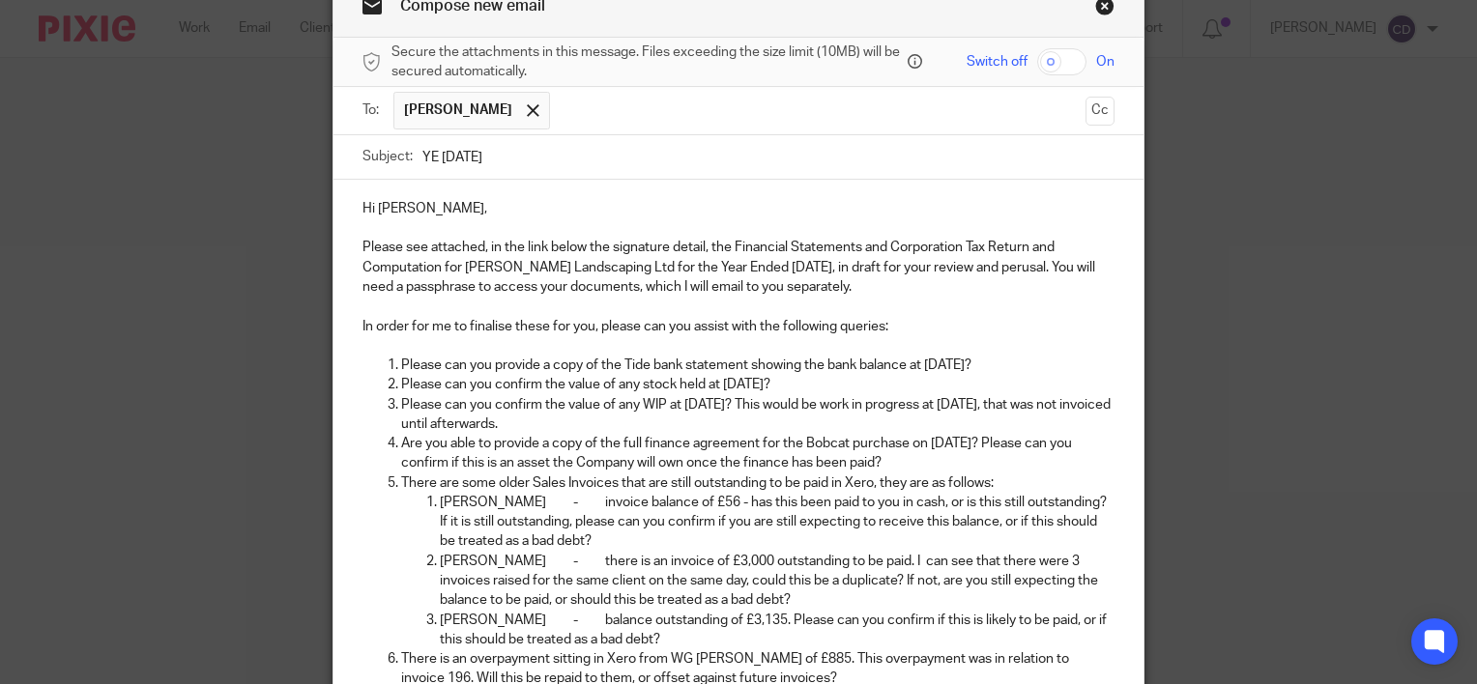
scroll to position [0, 0]
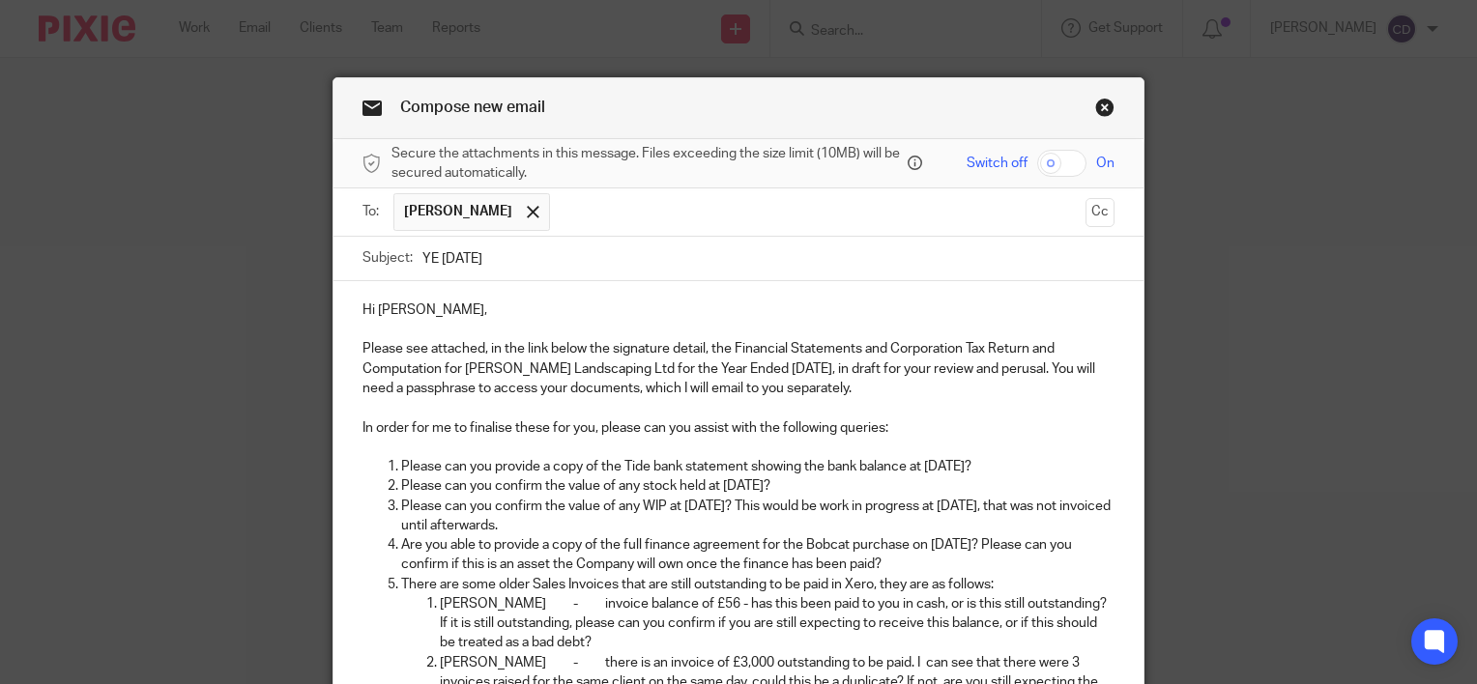
click at [1078, 166] on input "checkbox" at bounding box center [1061, 163] width 49 height 27
checkbox input "true"
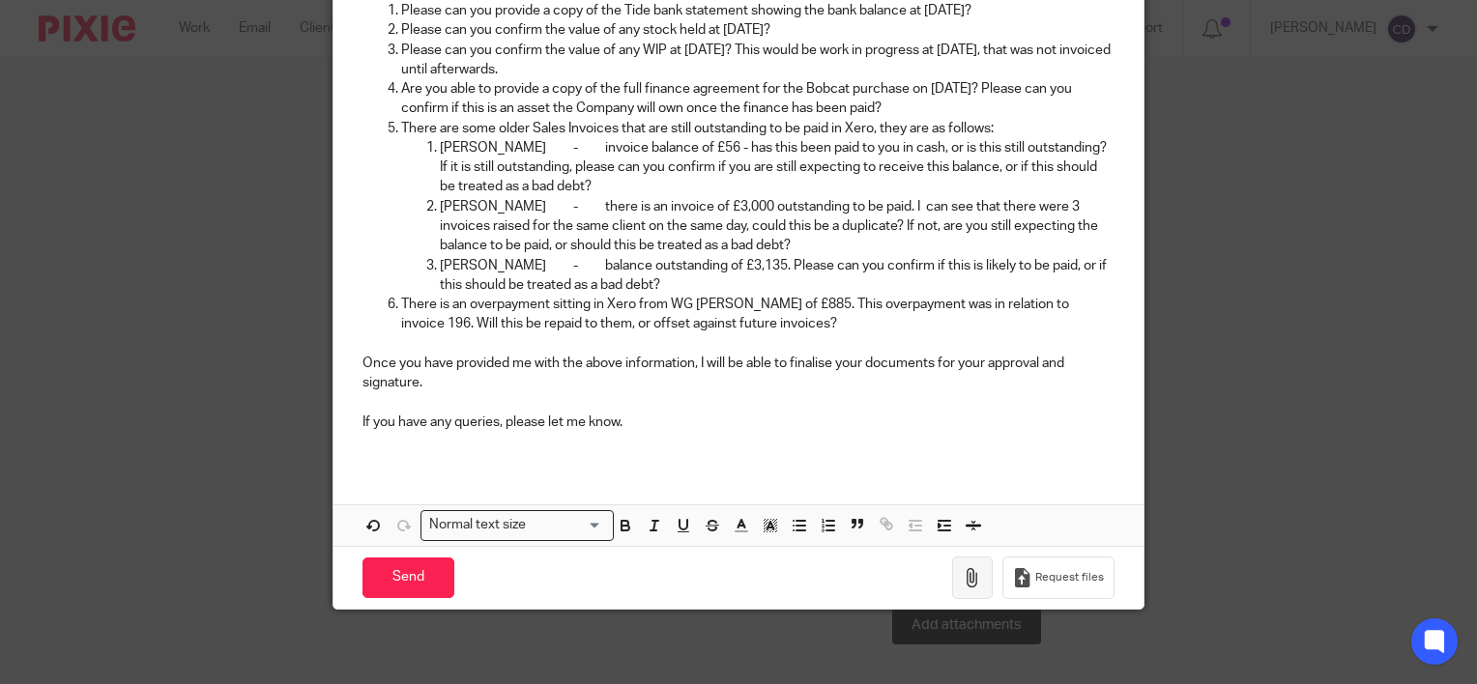
click at [963, 572] on icon "button" at bounding box center [972, 577] width 19 height 19
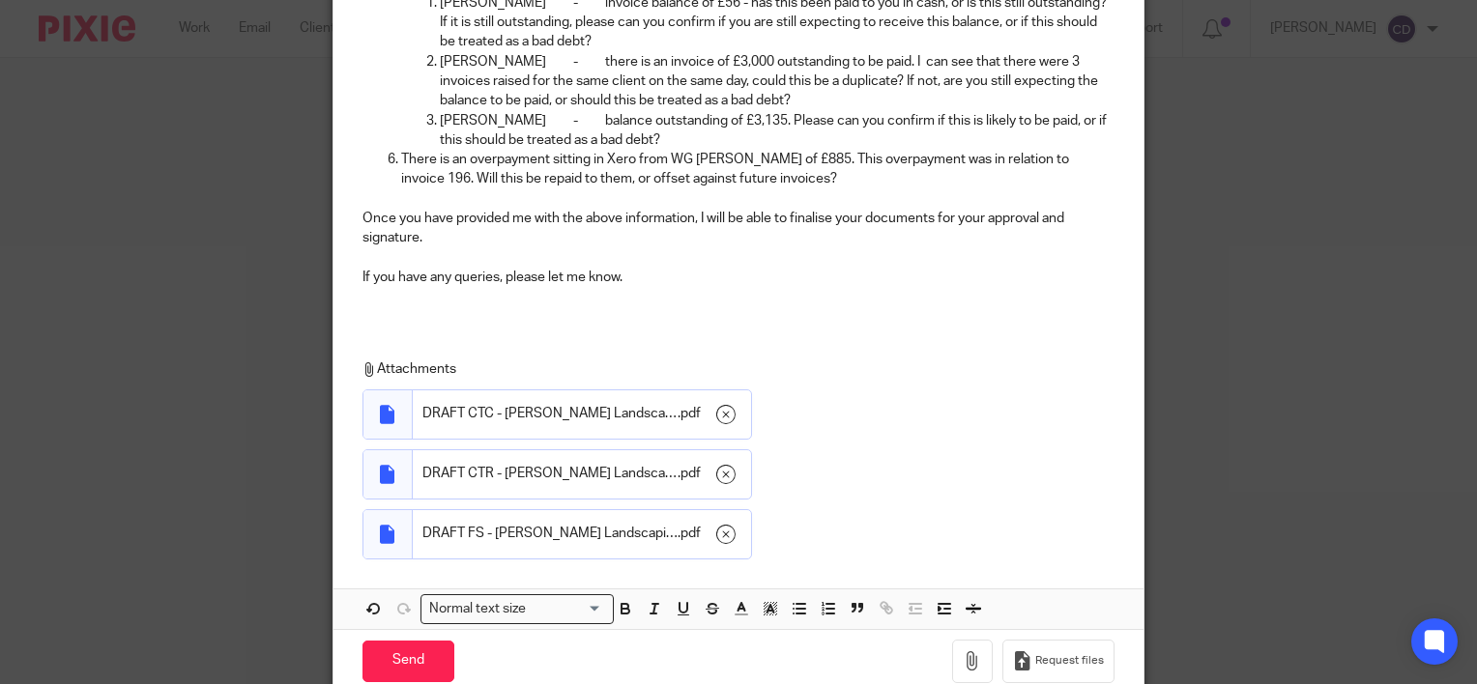
scroll to position [676, 0]
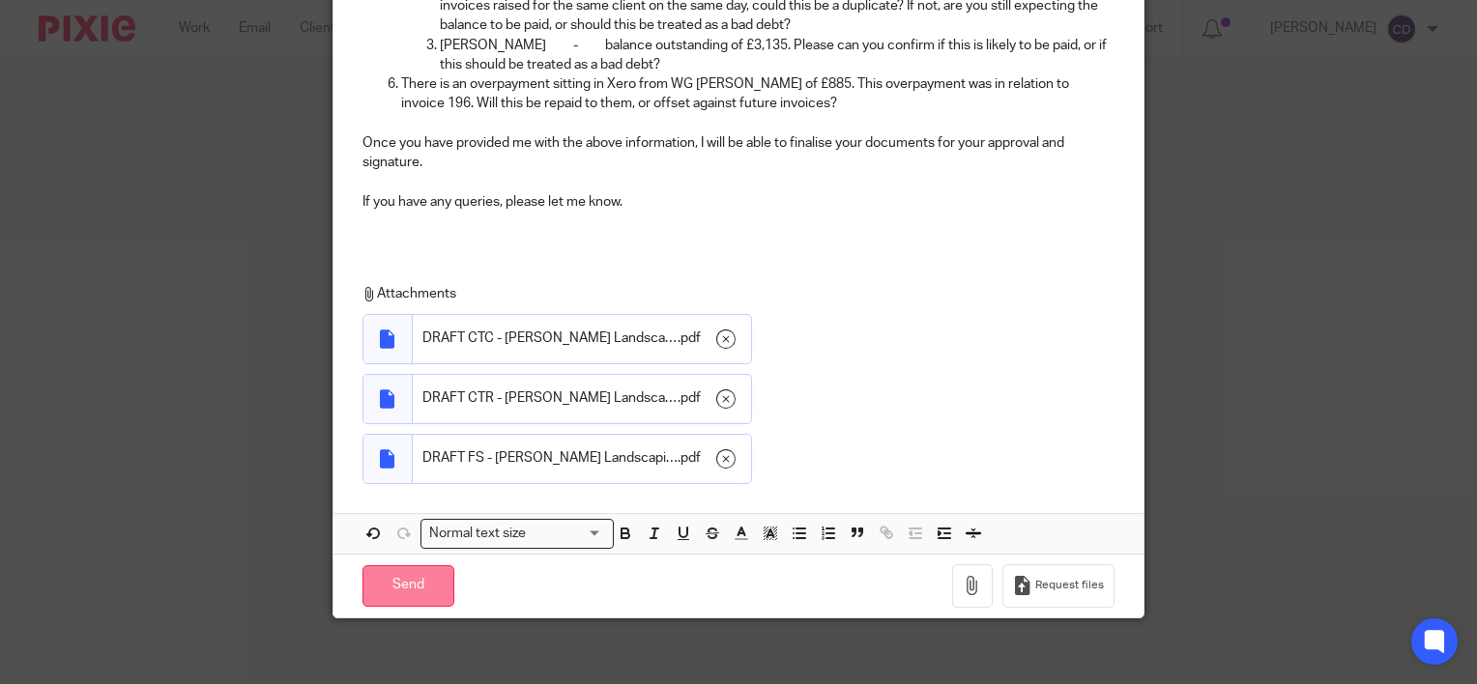
click at [425, 580] on input "Send" at bounding box center [408, 586] width 92 height 42
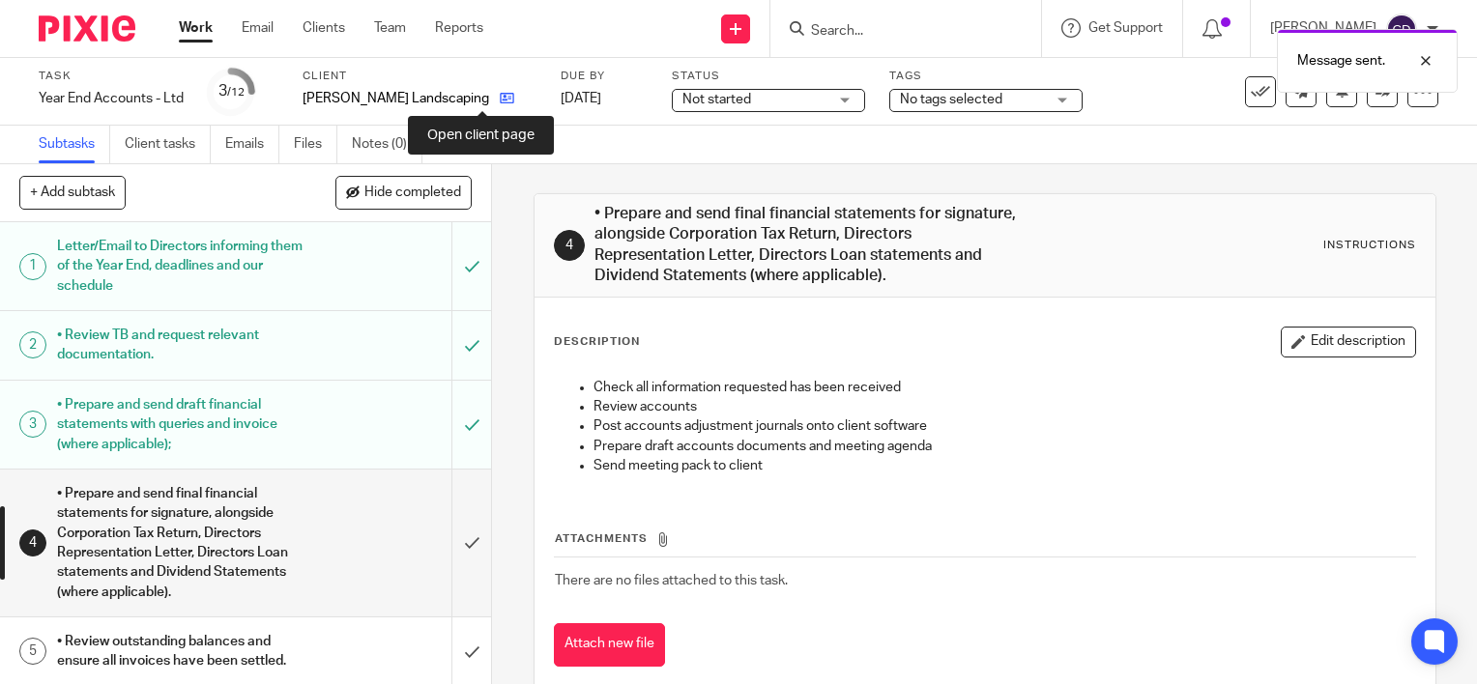
click at [500, 91] on icon at bounding box center [507, 98] width 14 height 14
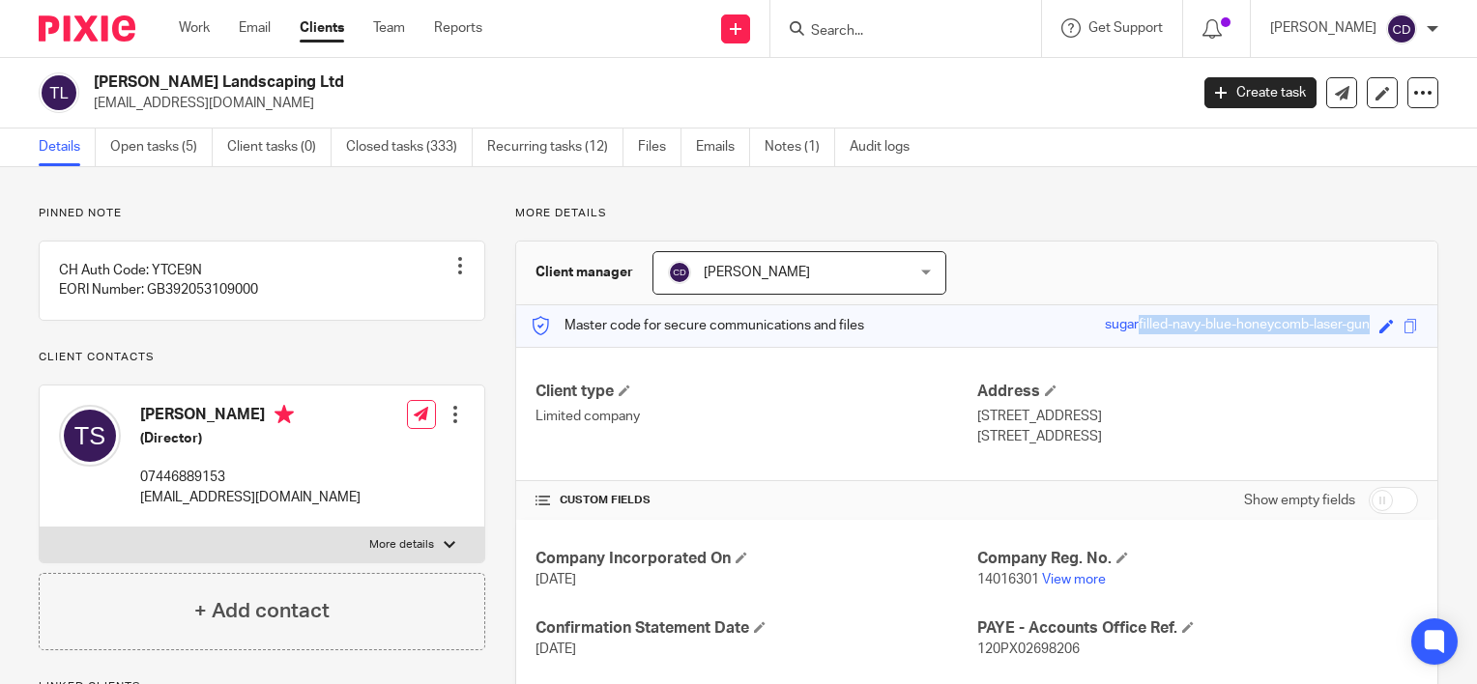
drag, startPoint x: 1079, startPoint y: 320, endPoint x: 1379, endPoint y: 334, distance: 299.9
click at [1379, 334] on div "Master code for secure communications and files sugarfilled-navy-blue-honeycomb…" at bounding box center [976, 326] width 921 height 42
copy div "sugarfilled-navy-blue-honeycomb-laser-gun"
click at [1328, 102] on link at bounding box center [1341, 92] width 31 height 31
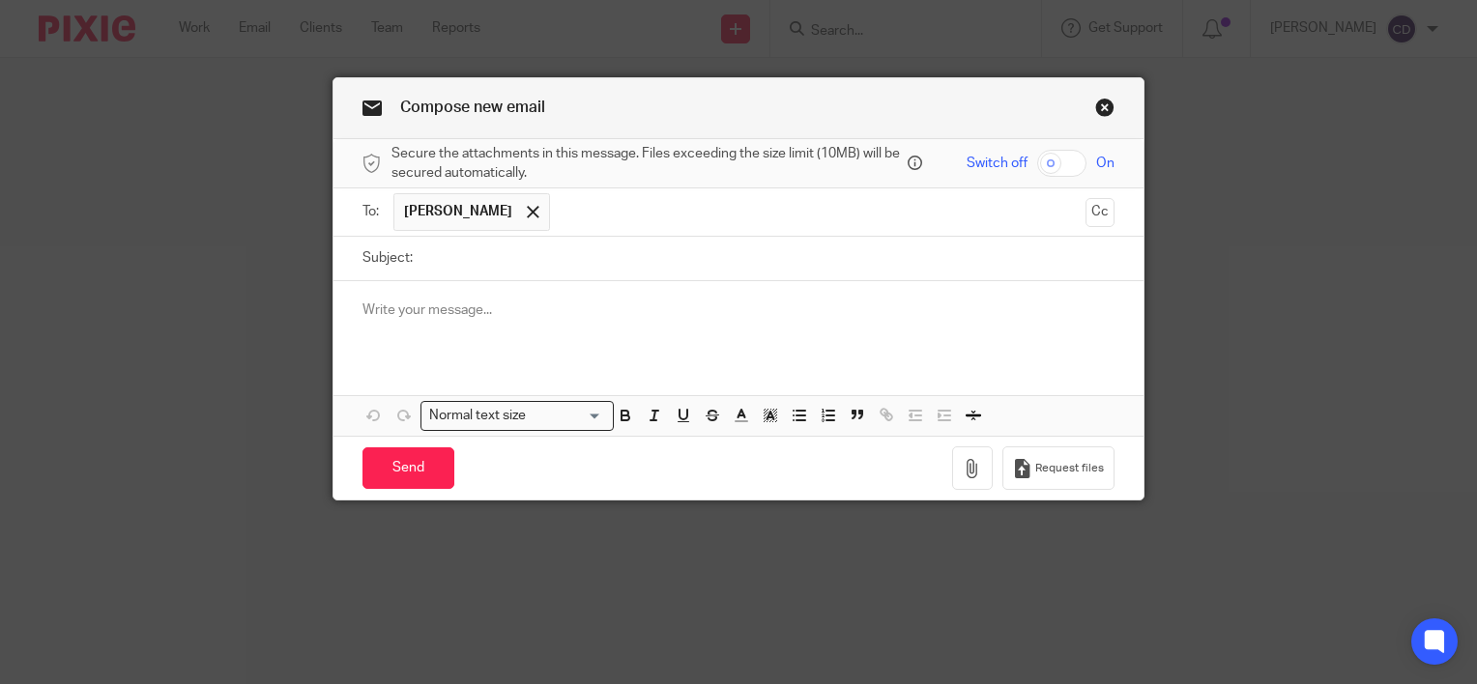
click at [589, 244] on input "Subject:" at bounding box center [768, 258] width 692 height 43
type input "Passphrase"
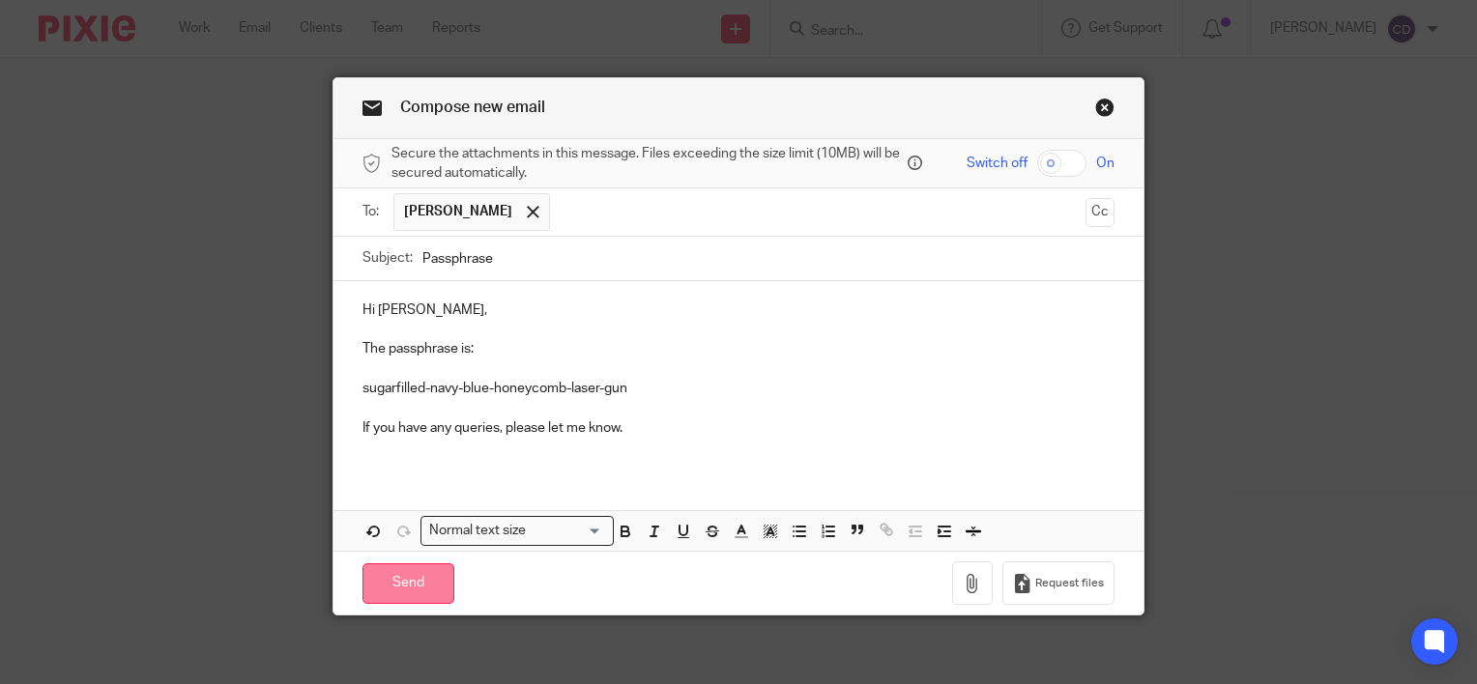
click at [411, 591] on input "Send" at bounding box center [408, 584] width 92 height 42
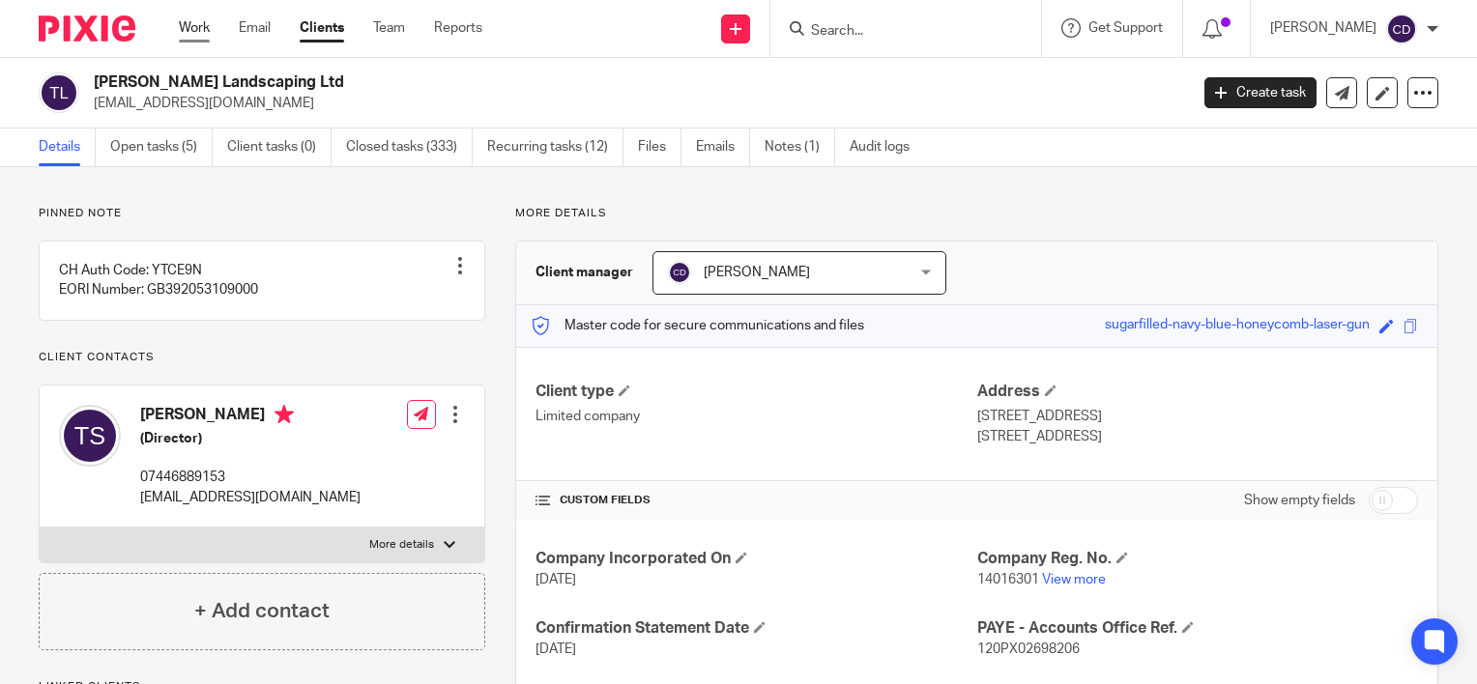
click at [197, 29] on link "Work" at bounding box center [194, 27] width 31 height 19
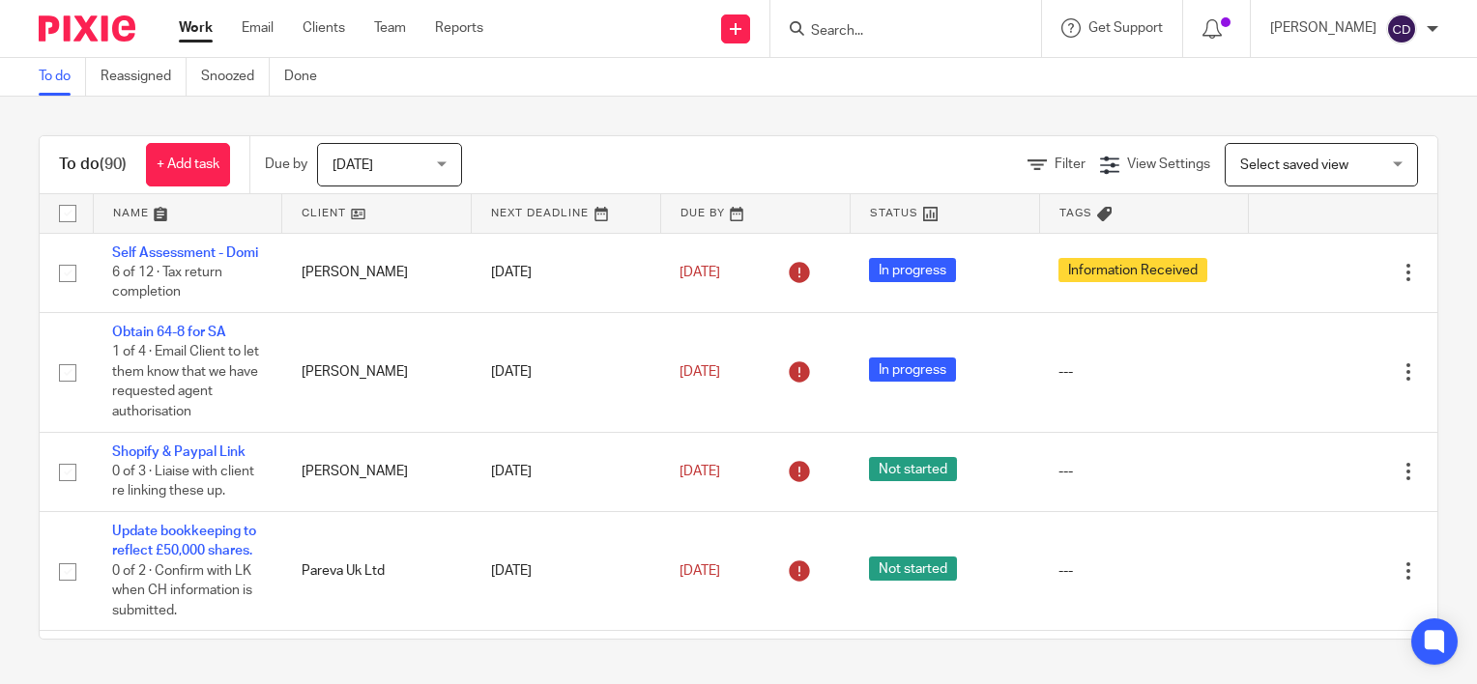
click at [404, 167] on span "Today" at bounding box center [383, 164] width 102 height 41
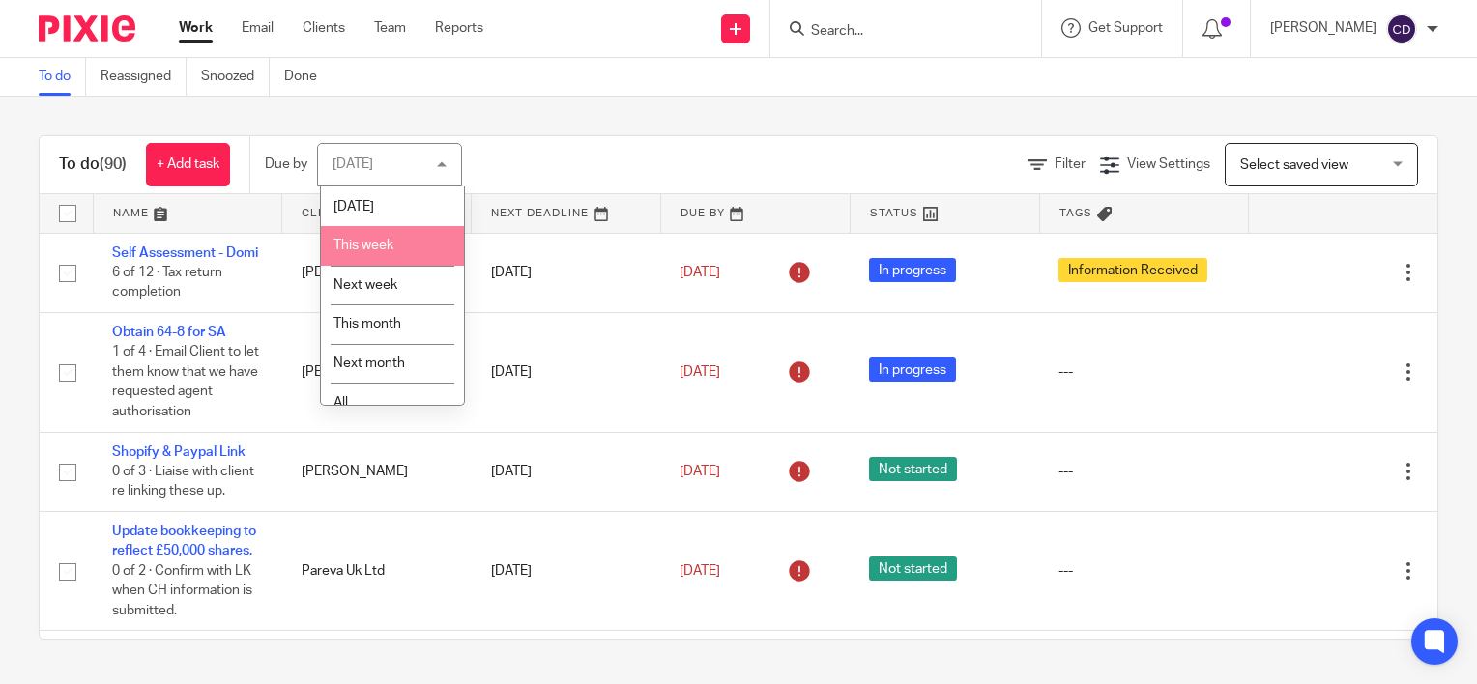
scroll to position [58, 0]
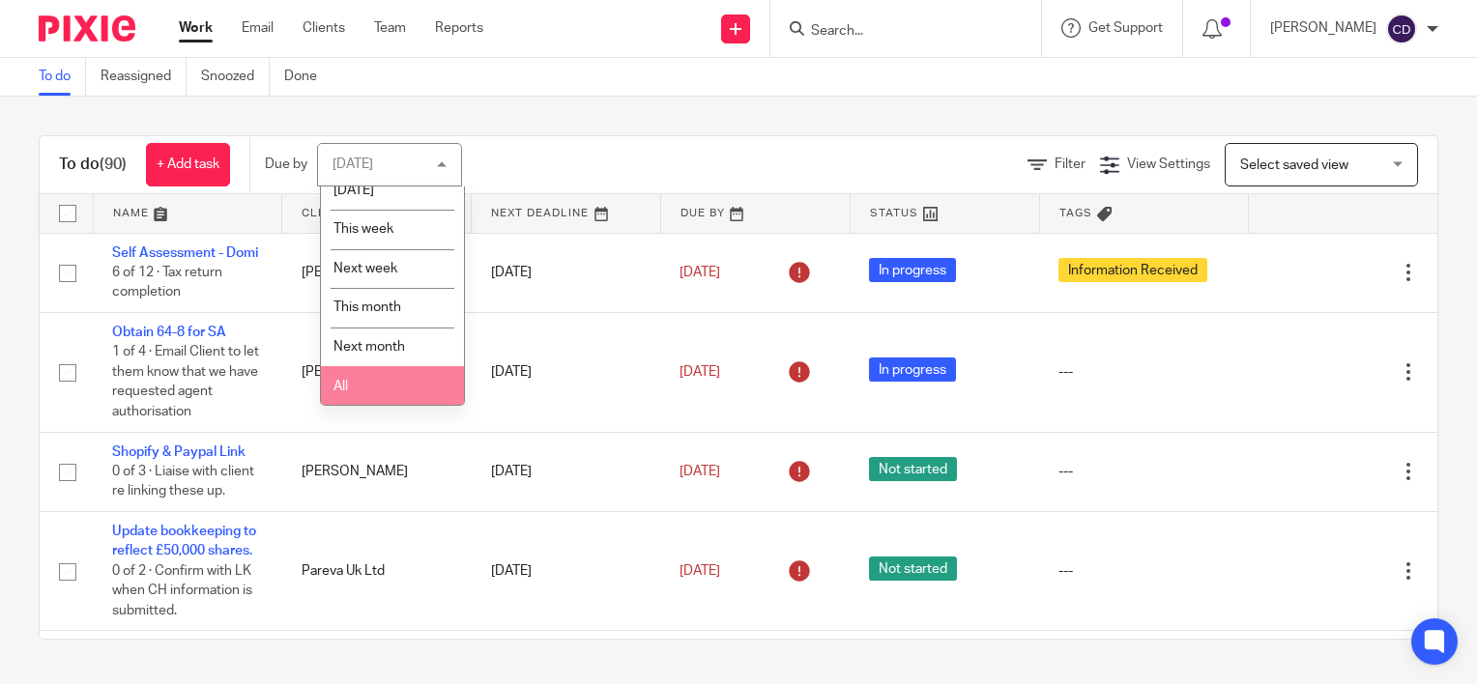
click at [386, 370] on li "All" at bounding box center [392, 386] width 143 height 40
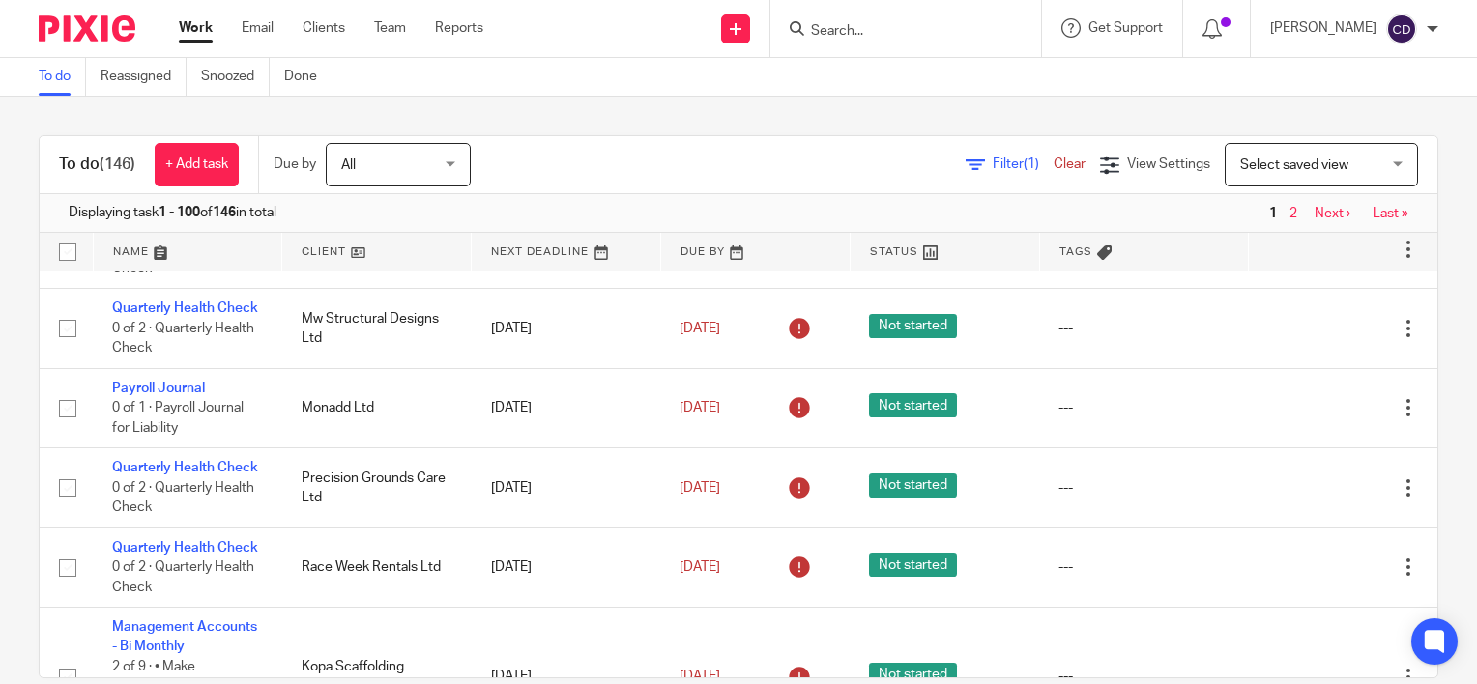
scroll to position [1836, 0]
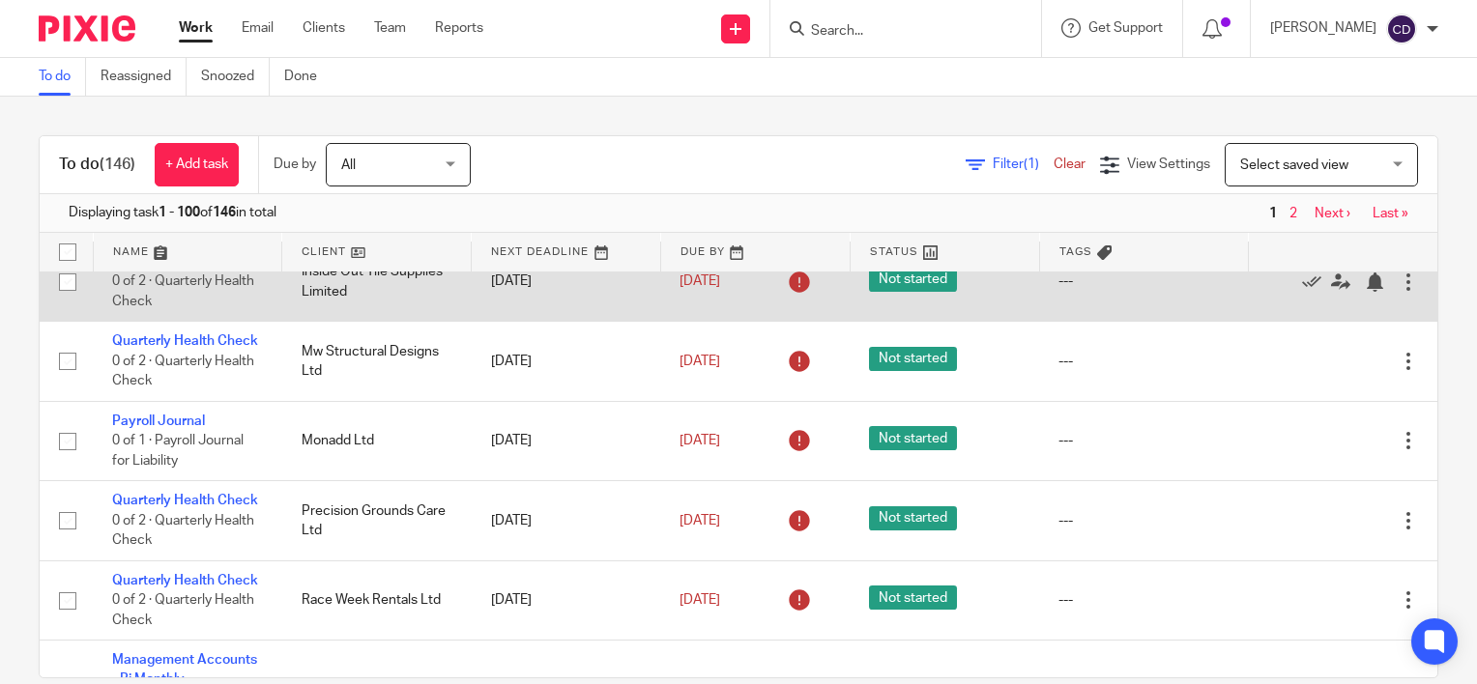
click at [1398, 292] on div at bounding box center [1407, 282] width 19 height 19
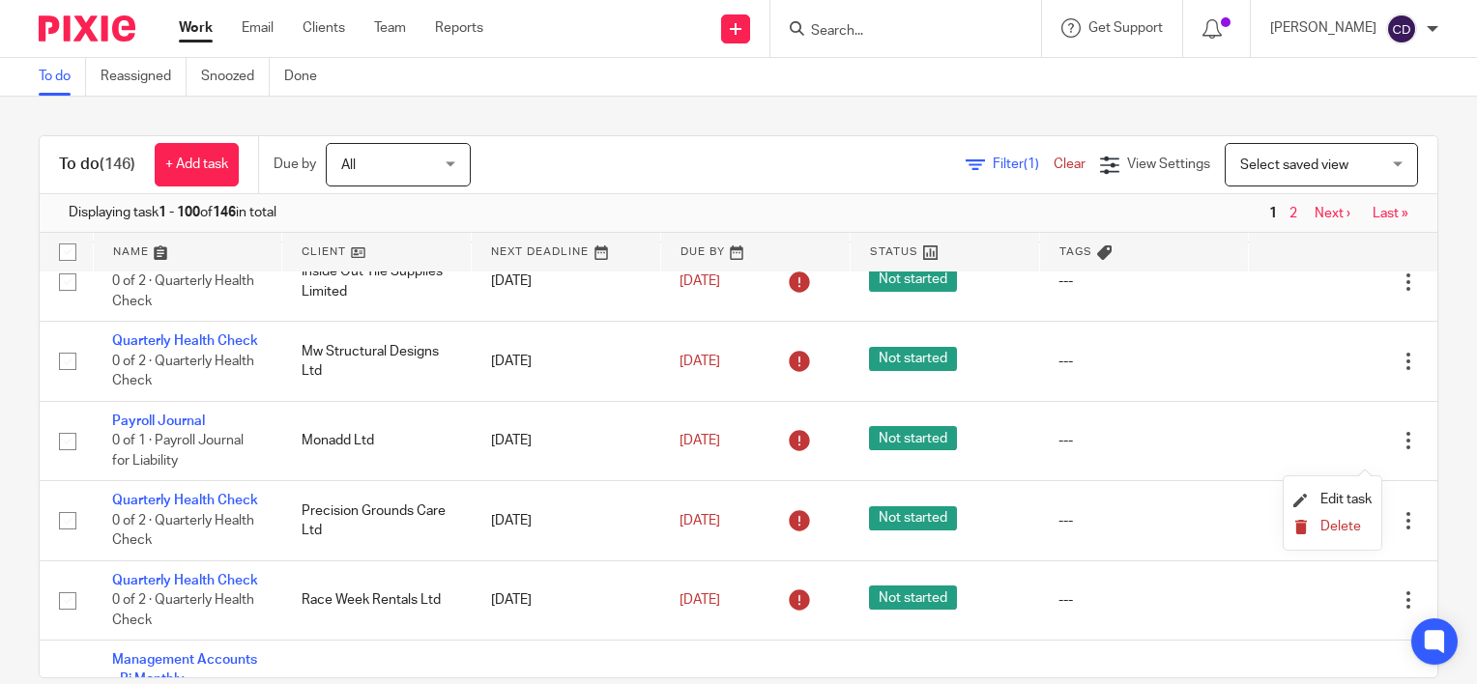
click at [1334, 526] on span "Delete" at bounding box center [1340, 527] width 41 height 14
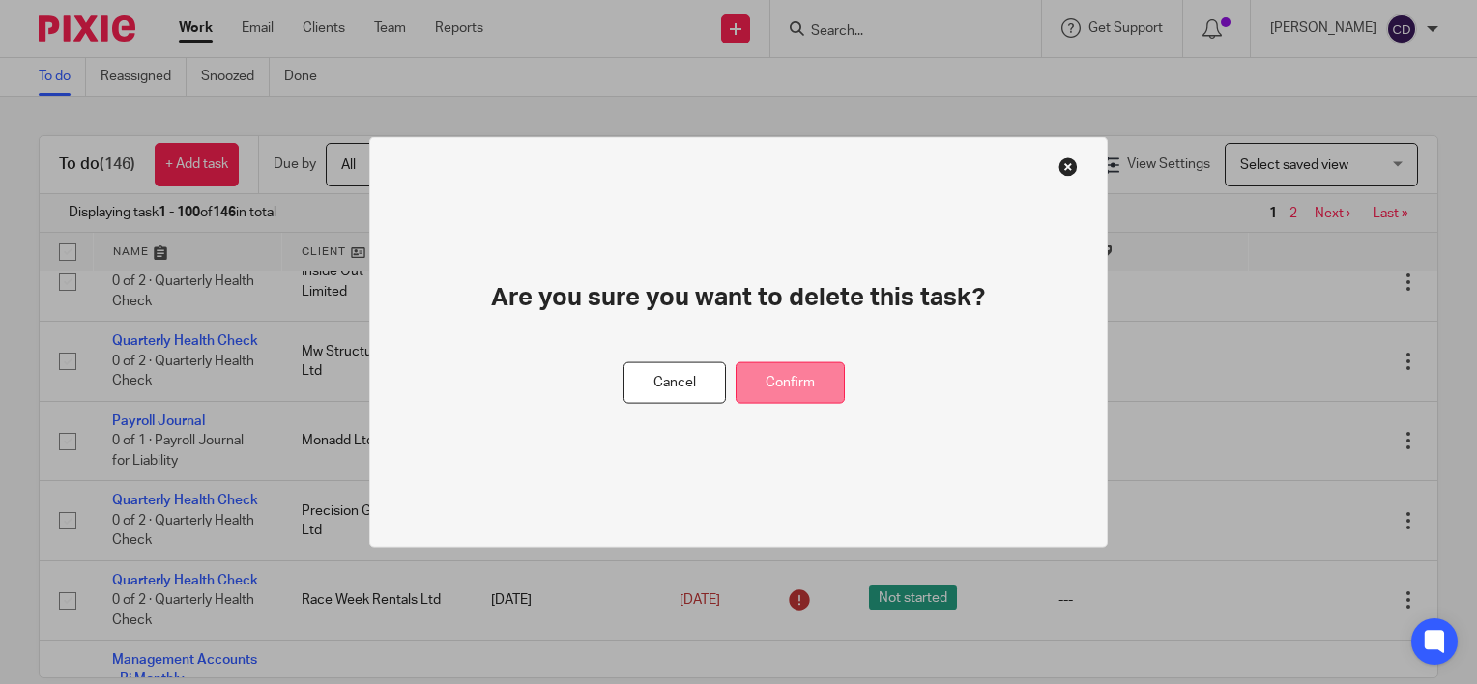
click at [802, 393] on button "Confirm" at bounding box center [789, 383] width 109 height 42
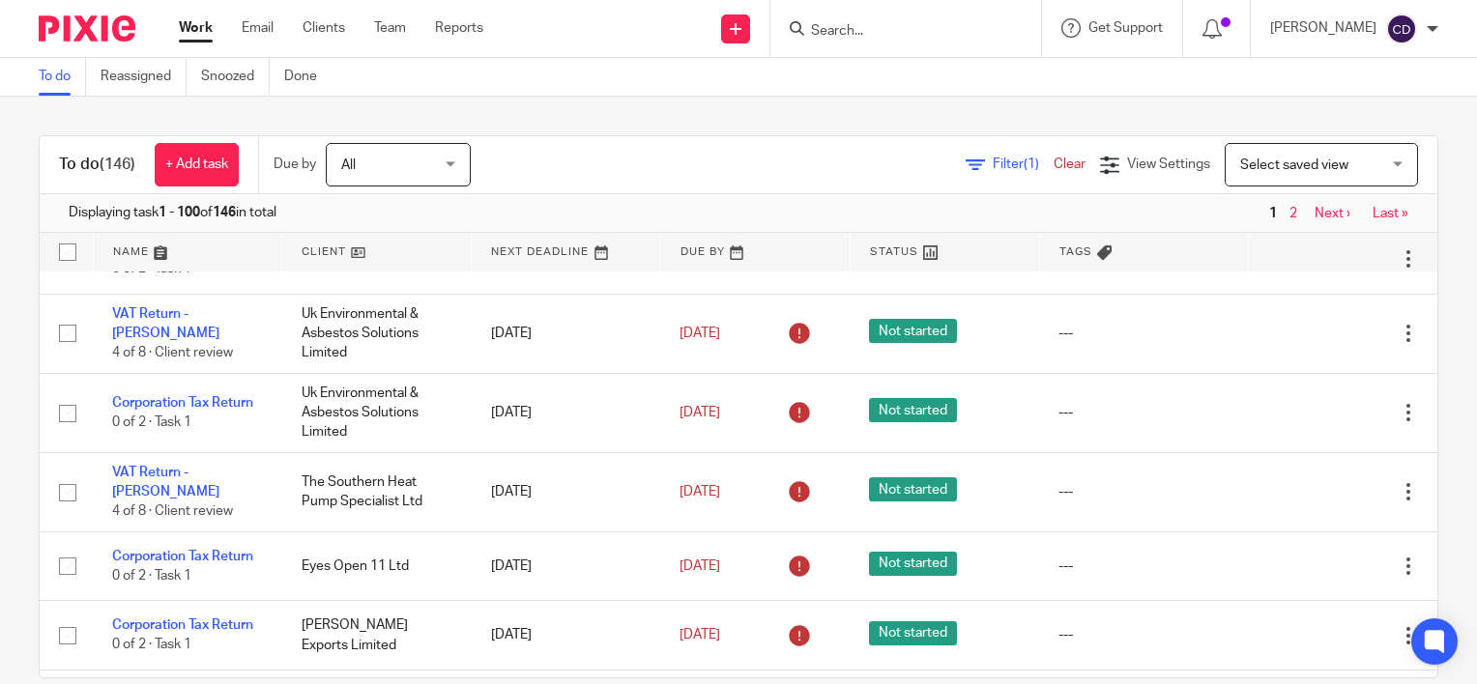
scroll to position [2706, 0]
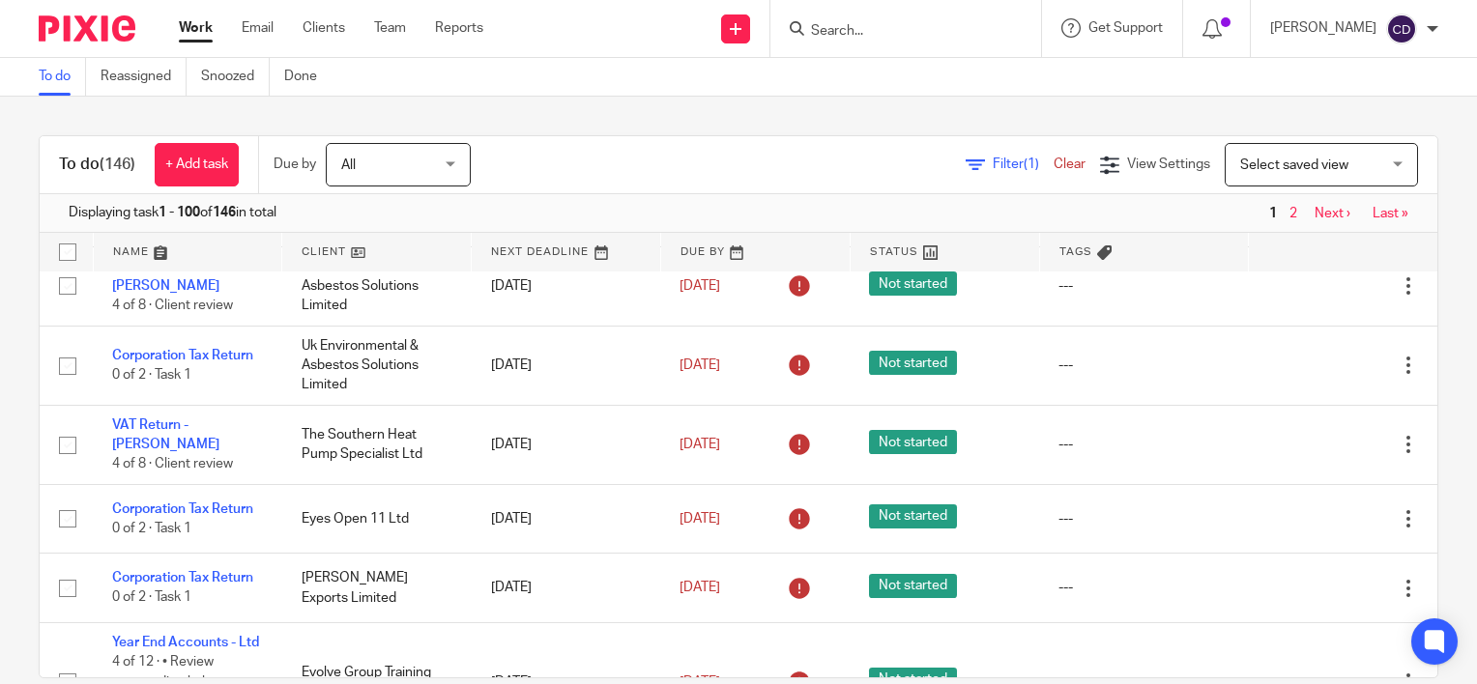
click at [862, 23] on input "Search" at bounding box center [896, 31] width 174 height 17
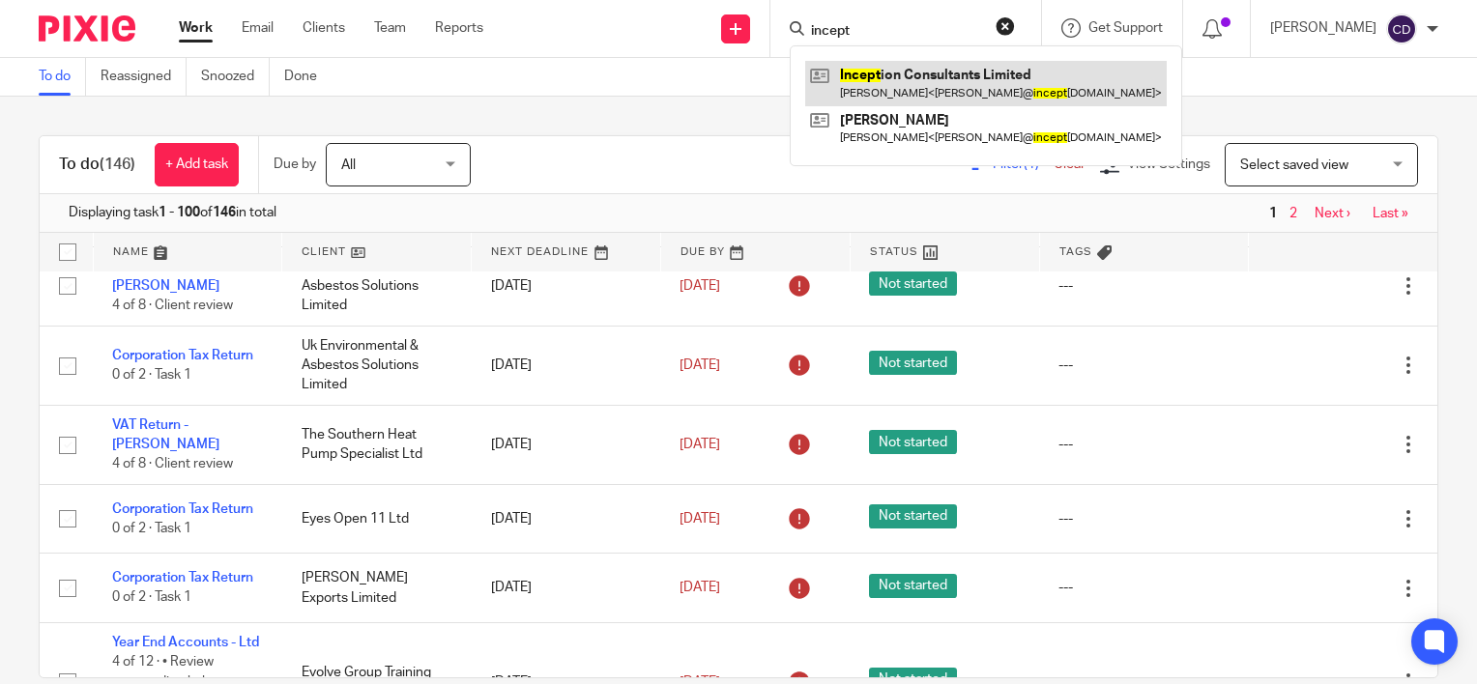
type input "incept"
click at [938, 75] on link at bounding box center [985, 83] width 361 height 44
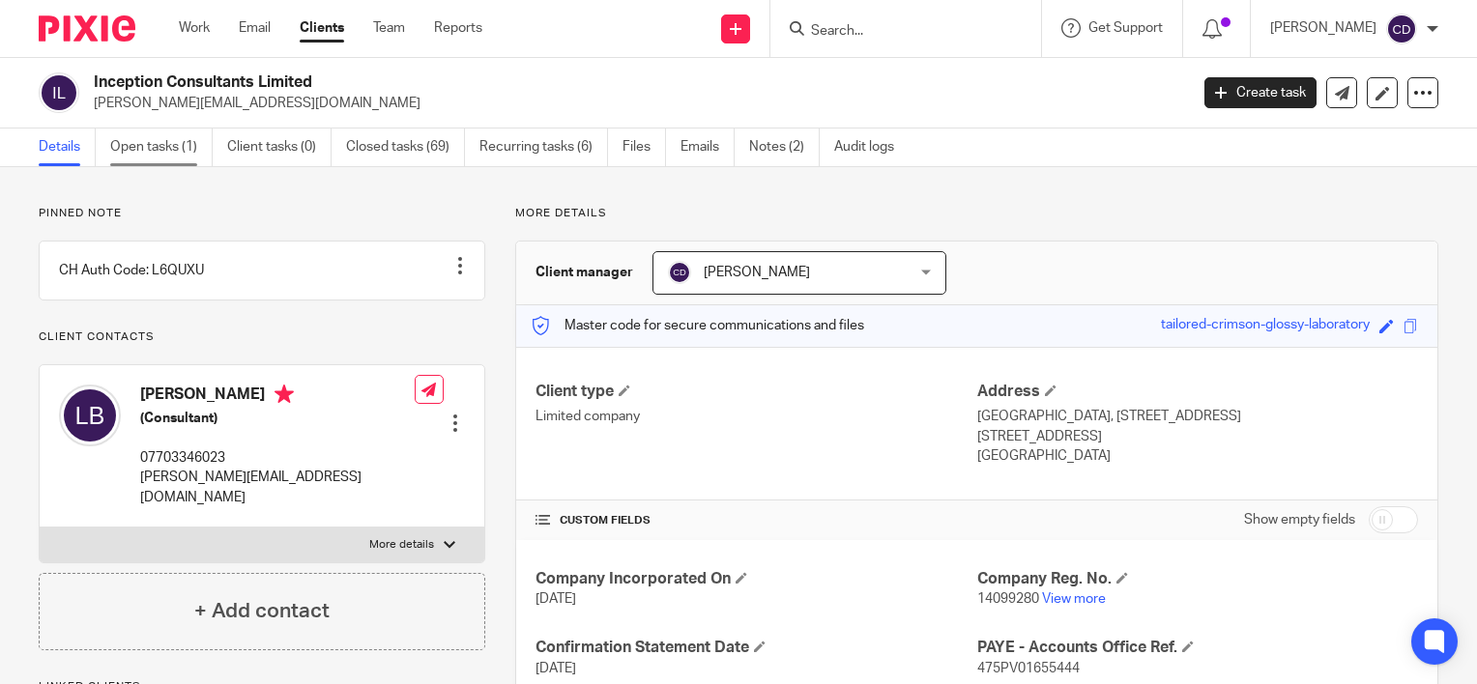
click at [170, 144] on link "Open tasks (1)" at bounding box center [161, 148] width 102 height 38
